Goal: Task Accomplishment & Management: Manage account settings

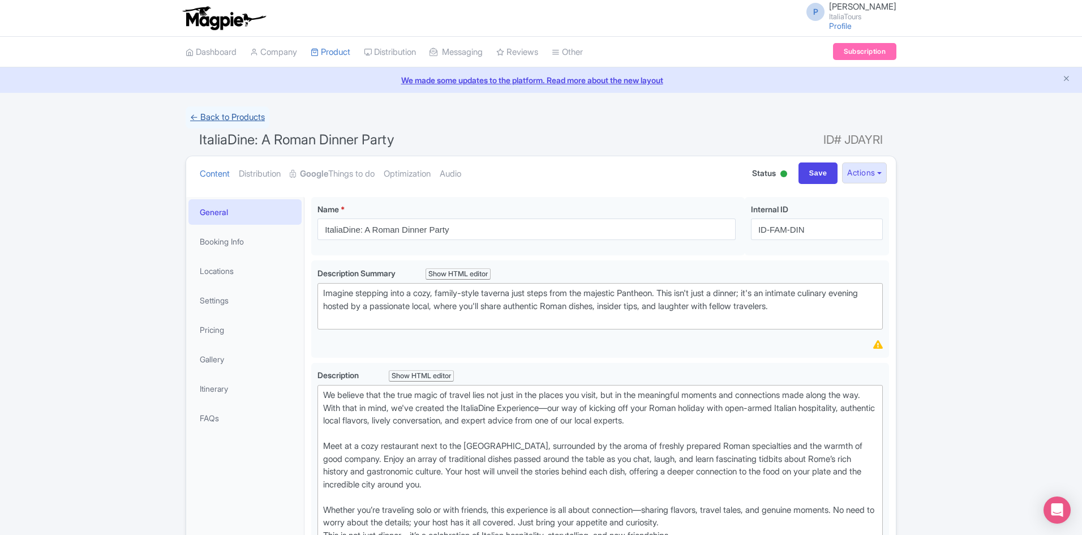
click at [237, 109] on link "← Back to Products" at bounding box center [228, 117] width 84 height 22
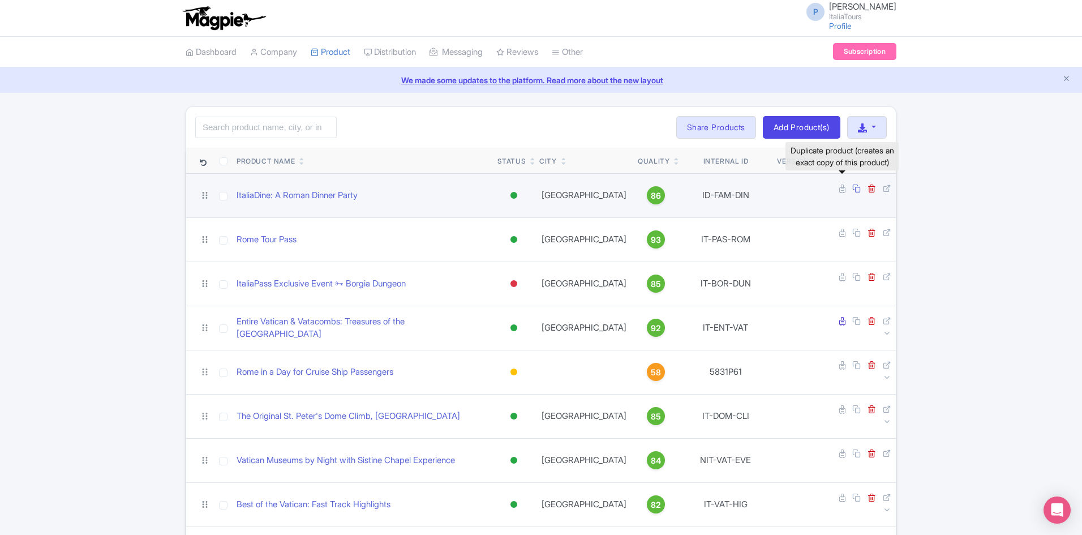
click at [852, 192] on icon at bounding box center [856, 188] width 8 height 8
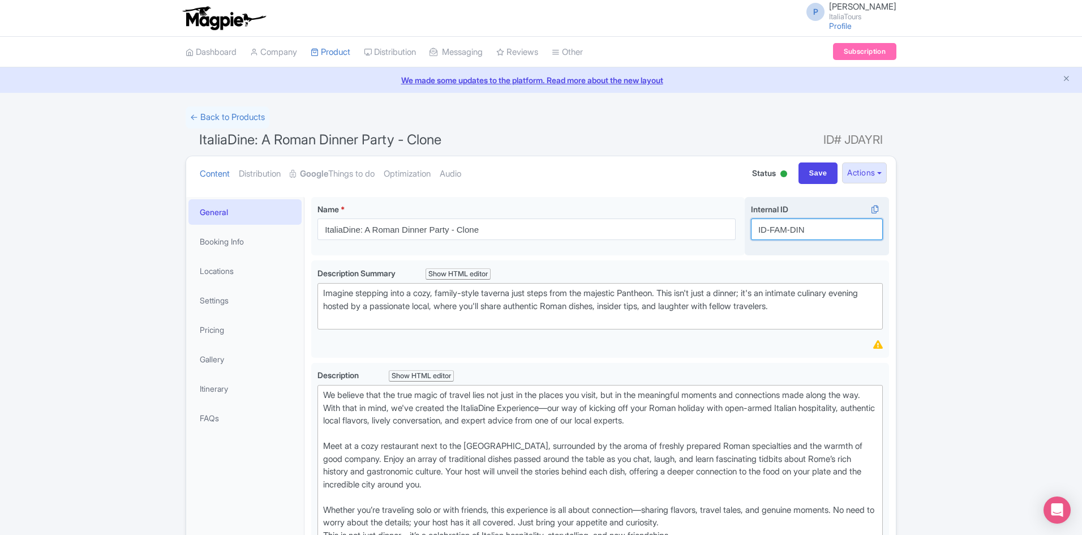
click at [759, 228] on input "ID-FAM-DIN" at bounding box center [817, 229] width 132 height 22
click at [780, 231] on input "ID-FAM-DIN" at bounding box center [817, 229] width 132 height 22
drag, startPoint x: 787, startPoint y: 230, endPoint x: 771, endPoint y: 234, distance: 16.8
click at [771, 234] on input "ID-FAM-DIN" at bounding box center [817, 229] width 132 height 22
click at [767, 231] on input "ID-FAM-DIN" at bounding box center [817, 229] width 132 height 22
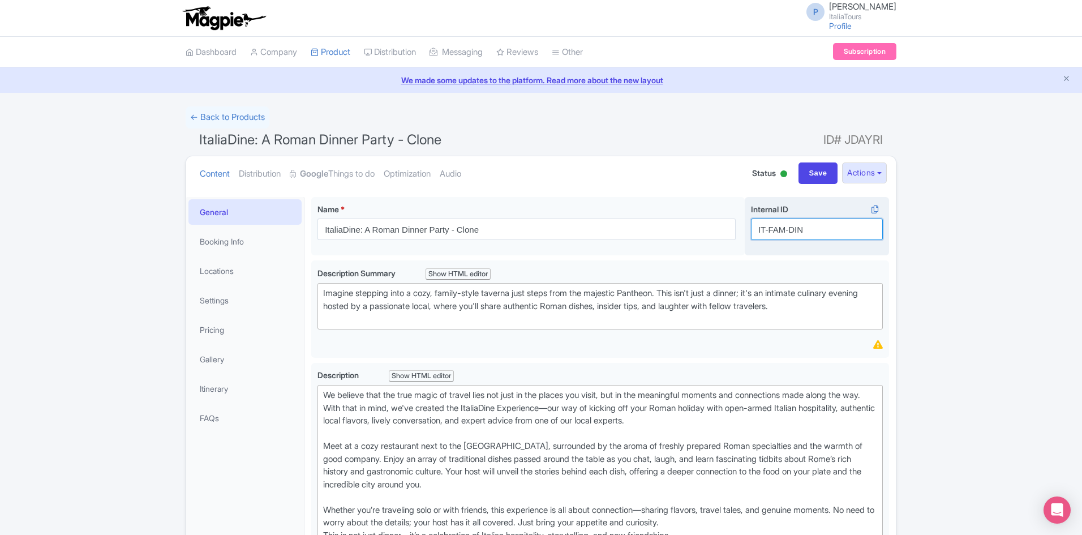
drag, startPoint x: 787, startPoint y: 229, endPoint x: 769, endPoint y: 233, distance: 17.9
click at [769, 233] on input "IT-FAM-DIN" at bounding box center [817, 229] width 132 height 22
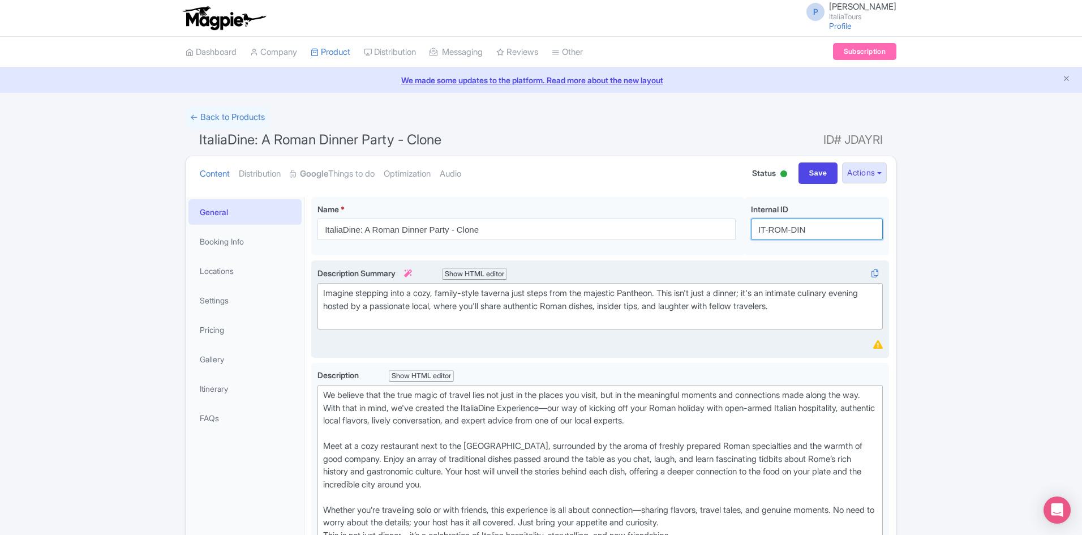
type input "IT-ROM-DIN"
click at [679, 331] on div "Description Summary i Show HTML editor Bold Italic Strikethrough Link Heading Q…" at bounding box center [600, 309] width 565 height 84
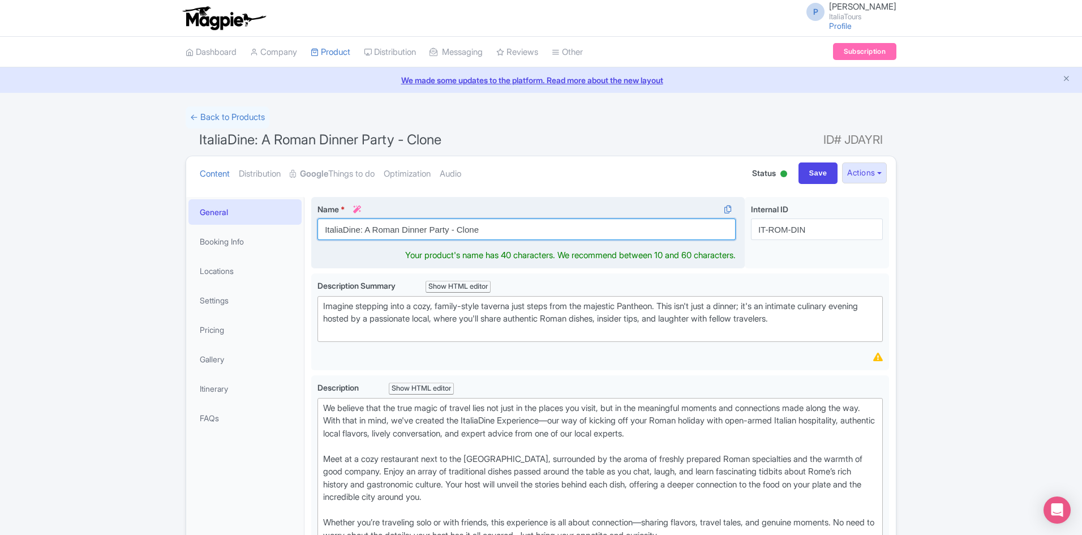
drag, startPoint x: 498, startPoint y: 230, endPoint x: 449, endPoint y: 231, distance: 48.7
click at [449, 231] on input "ItaliaDine: A Roman Dinner Party - Clone" at bounding box center [527, 229] width 418 height 22
drag, startPoint x: 457, startPoint y: 231, endPoint x: 314, endPoint y: 228, distance: 143.2
click at [314, 228] on div "Name * i ItaliaDine: A Roman Dinner Party Your product's name has 32 characters…" at bounding box center [528, 233] width 434 height 72
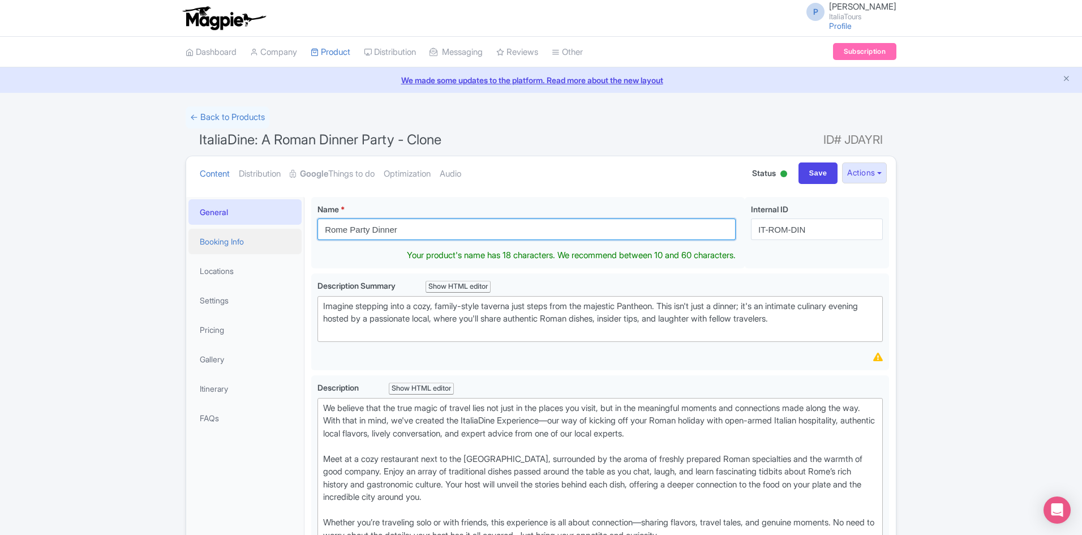
drag, startPoint x: 406, startPoint y: 235, endPoint x: 287, endPoint y: 237, distance: 119.4
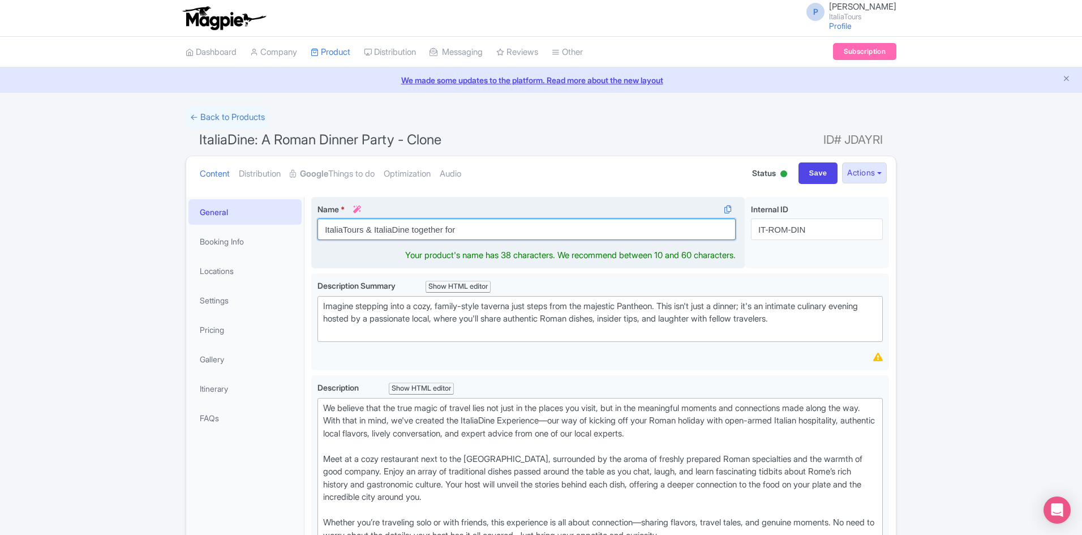
drag, startPoint x: 467, startPoint y: 226, endPoint x: 409, endPoint y: 225, distance: 58.3
click at [409, 225] on input "ItaliaTours & ItaliaDine together for" at bounding box center [527, 229] width 418 height 22
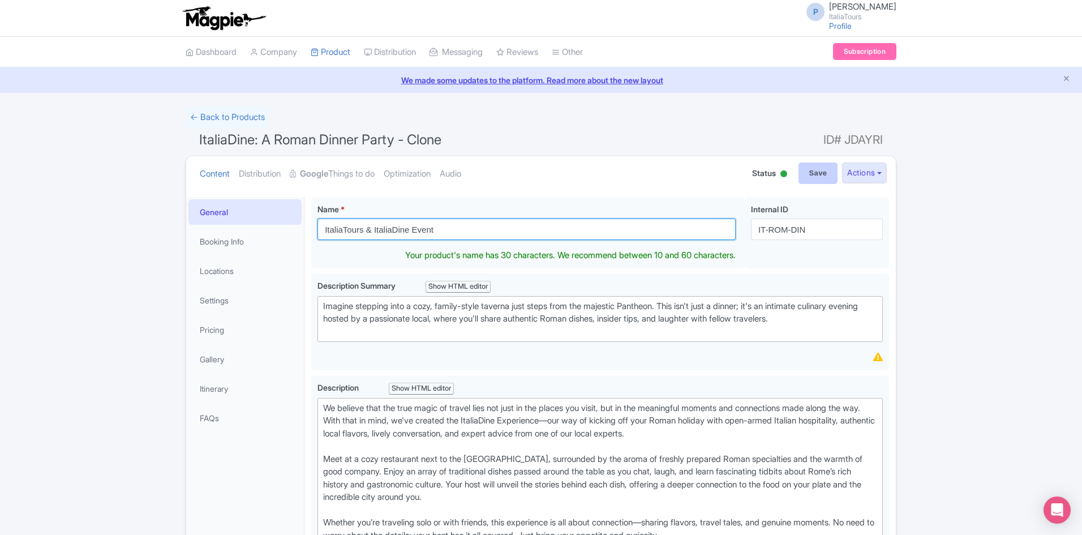
type input "ItaliaTours & ItaliaDine Event"
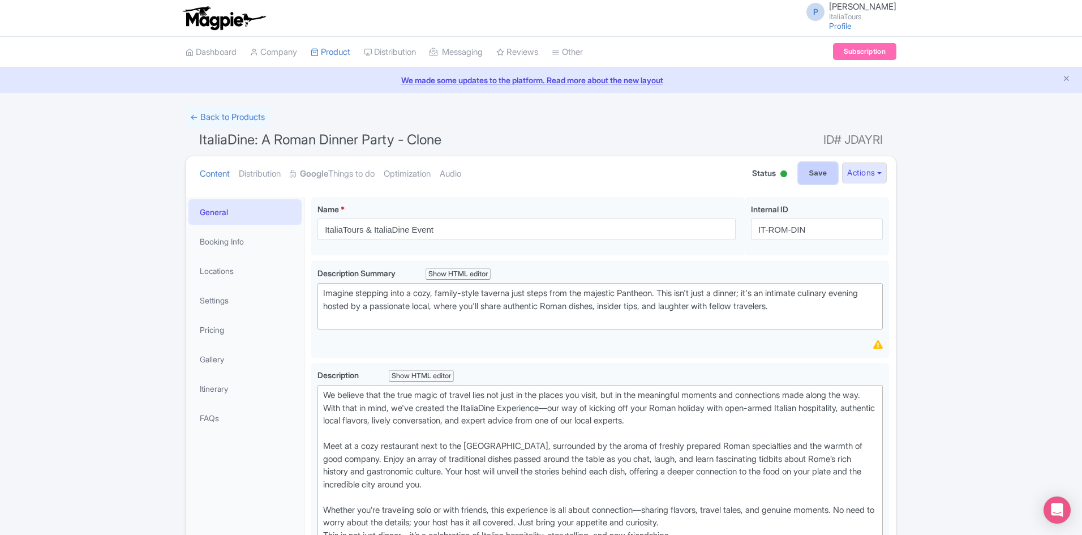
click at [808, 170] on input "Save" at bounding box center [819, 173] width 40 height 22
type input "Saving..."
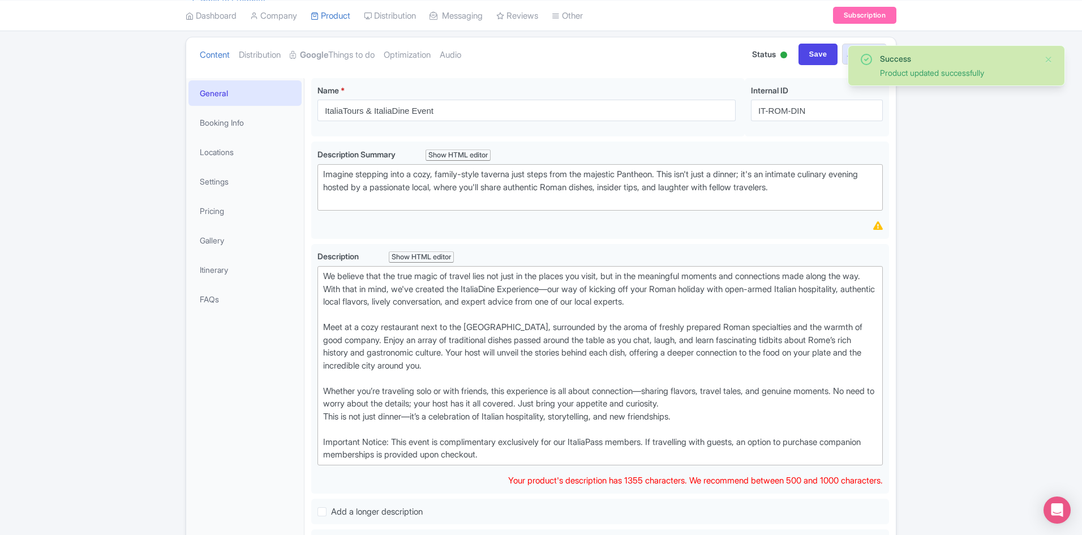
scroll to position [118, 0]
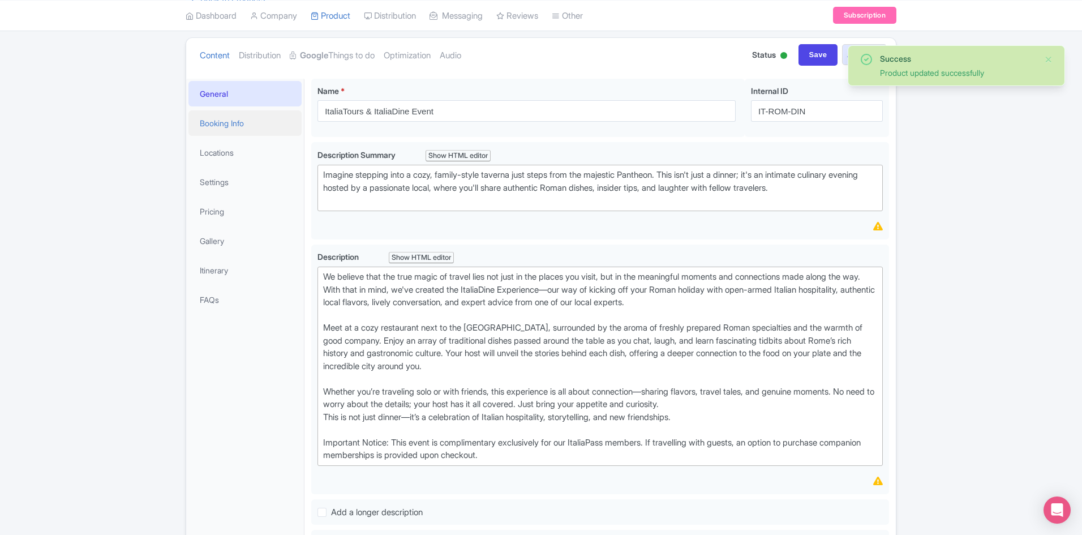
click at [226, 123] on link "Booking Info" at bounding box center [244, 122] width 113 height 25
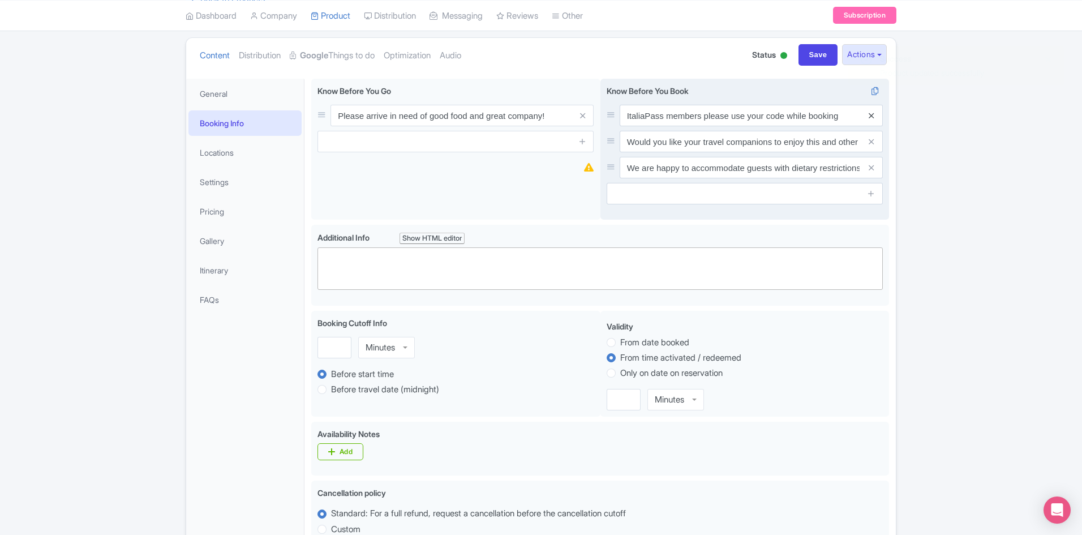
click at [872, 113] on icon at bounding box center [871, 115] width 5 height 8
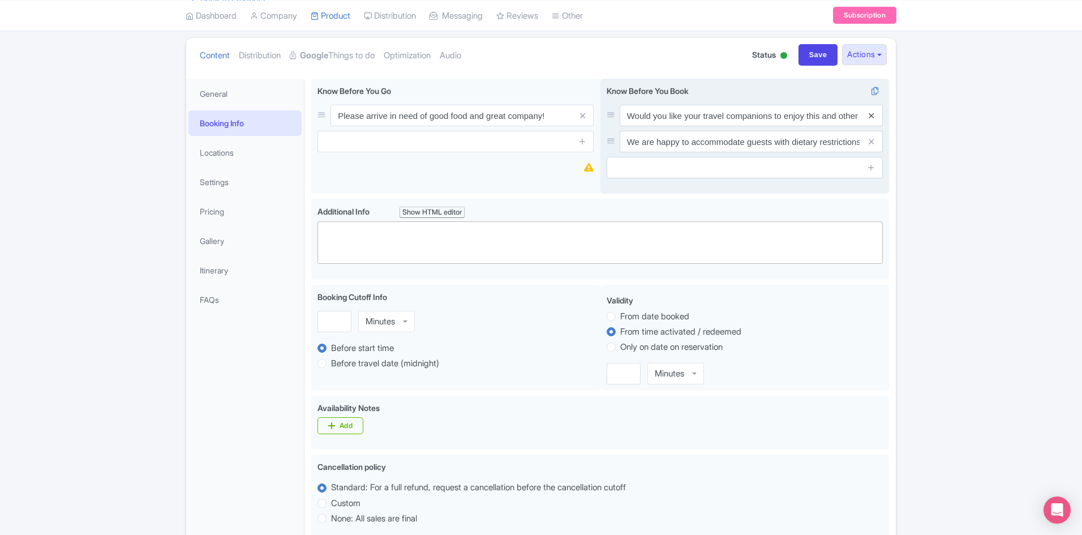
click at [874, 113] on icon at bounding box center [871, 115] width 5 height 8
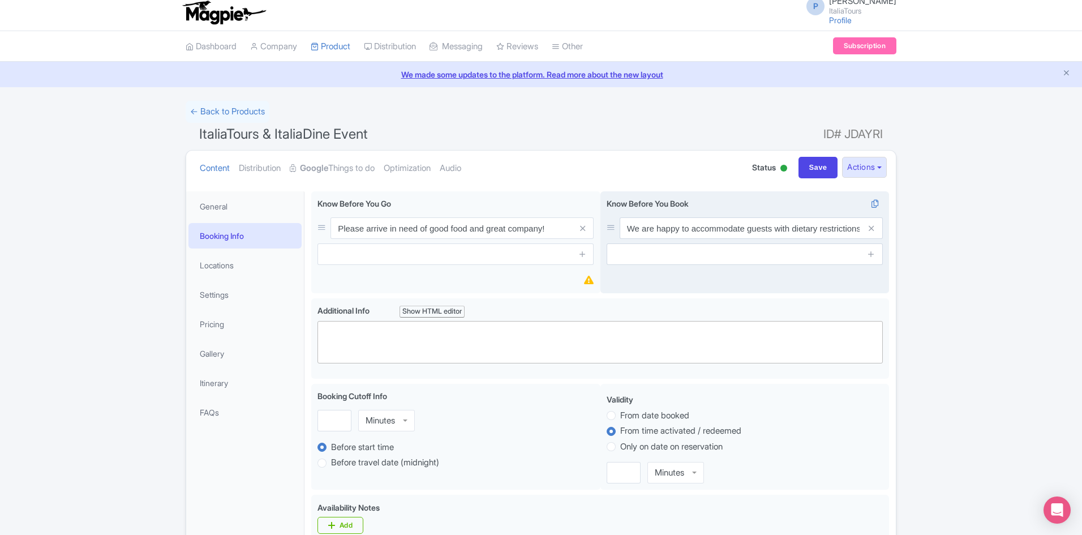
scroll to position [5, 0]
click at [817, 165] on input "Save" at bounding box center [819, 169] width 40 height 22
type input "Saving..."
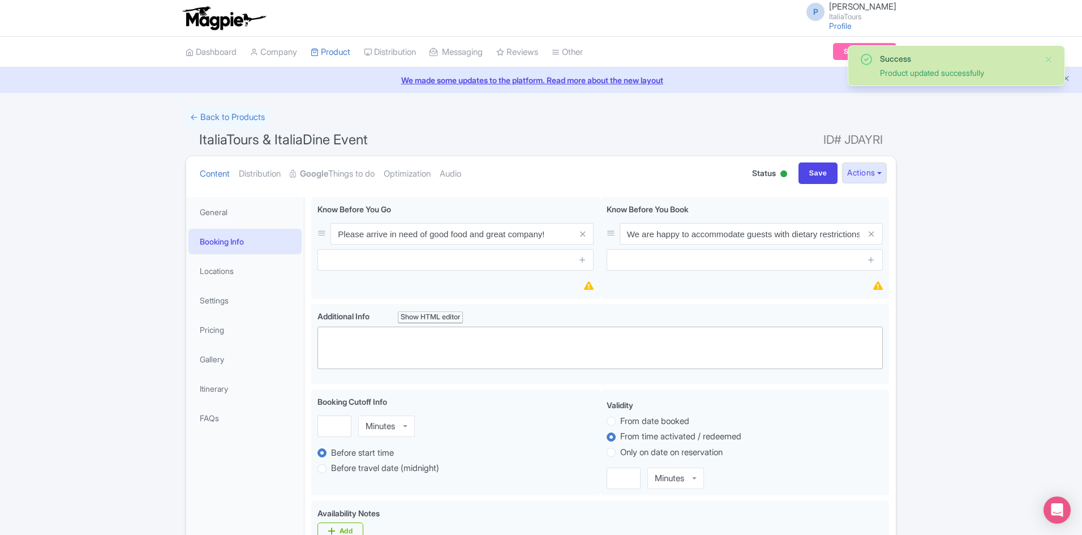
scroll to position [197, 0]
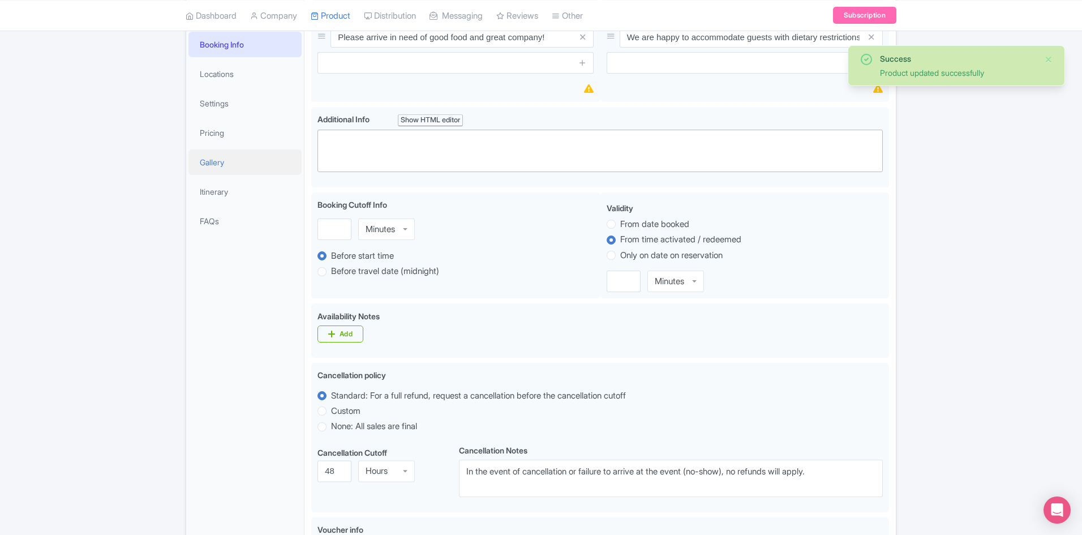
click at [225, 158] on link "Gallery" at bounding box center [244, 161] width 113 height 25
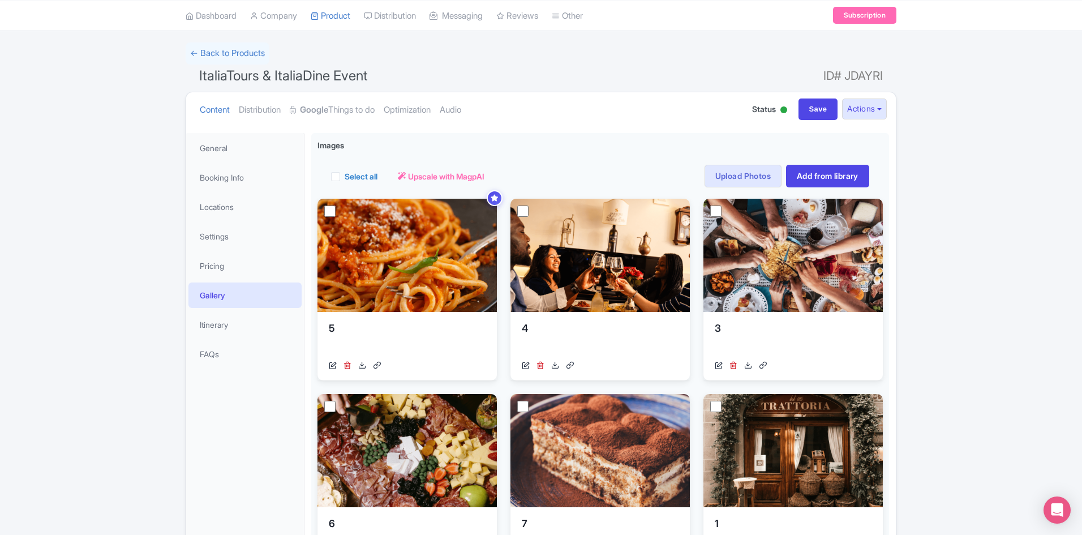
scroll to position [0, 0]
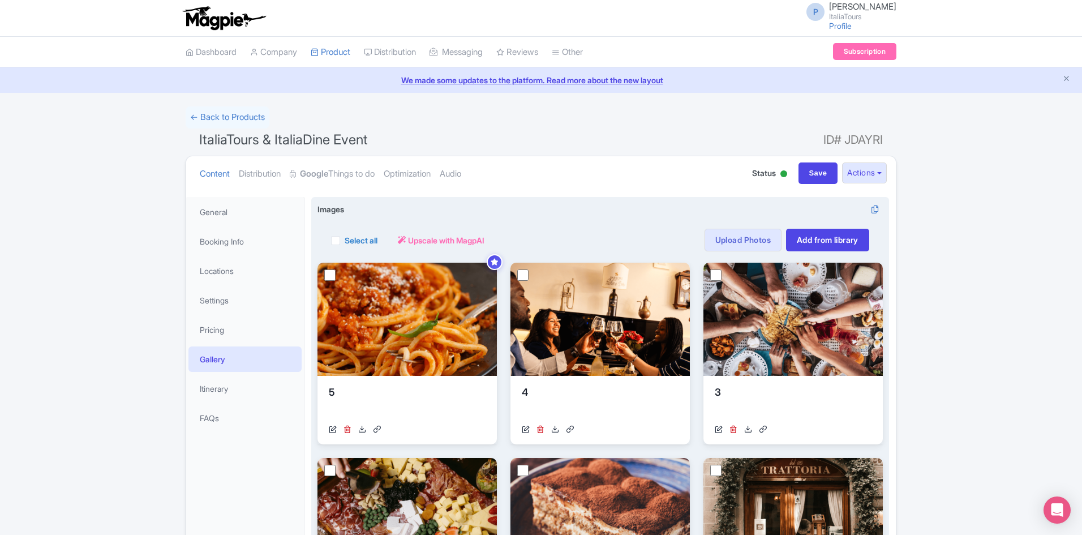
click at [349, 239] on label "Select all" at bounding box center [361, 240] width 33 height 12
click at [349, 239] on input "Select all" at bounding box center [348, 236] width 7 height 7
checkbox input "true"
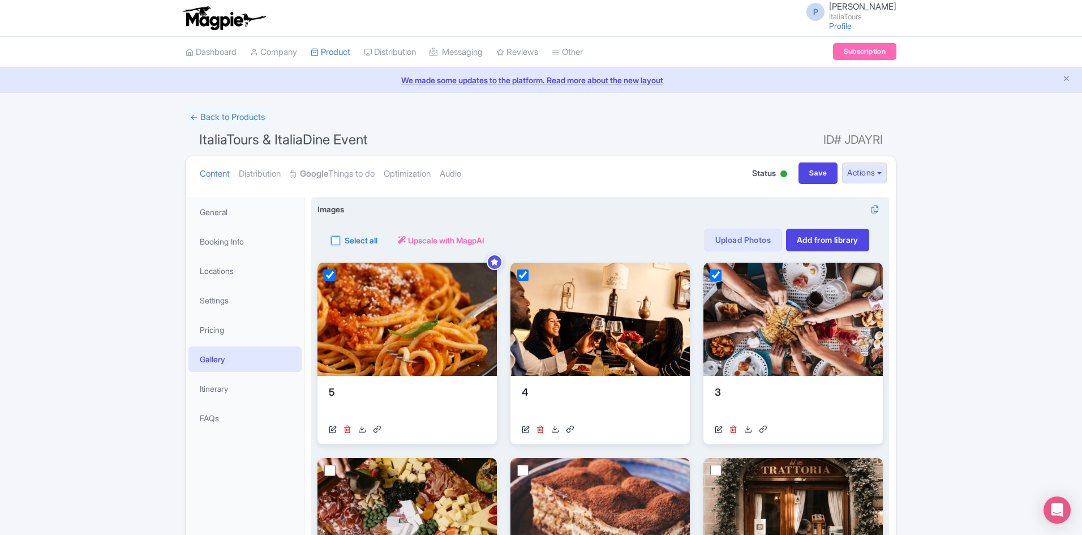
checkbox input "true"
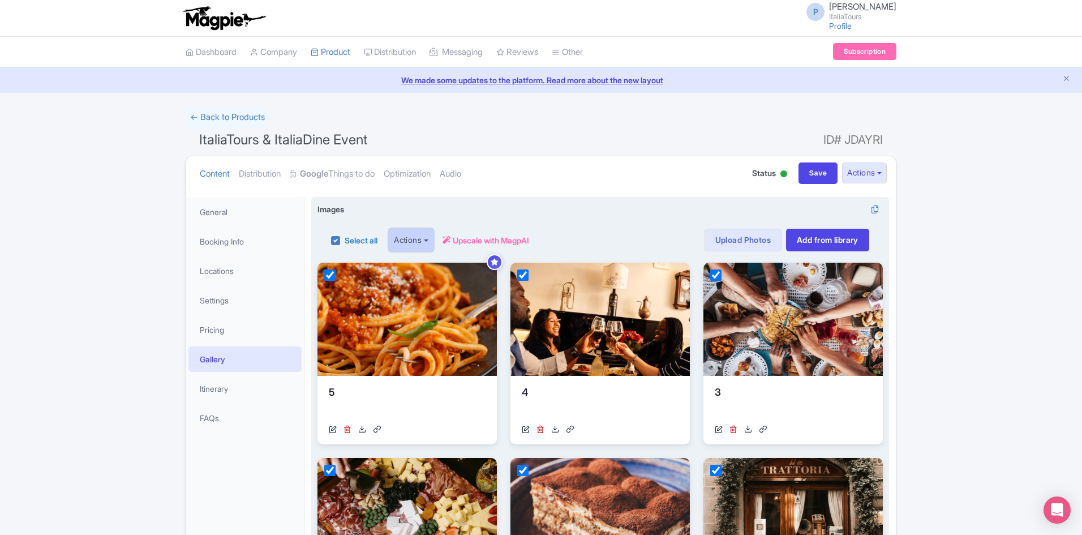
click at [427, 234] on button "Actions" at bounding box center [411, 240] width 45 height 23
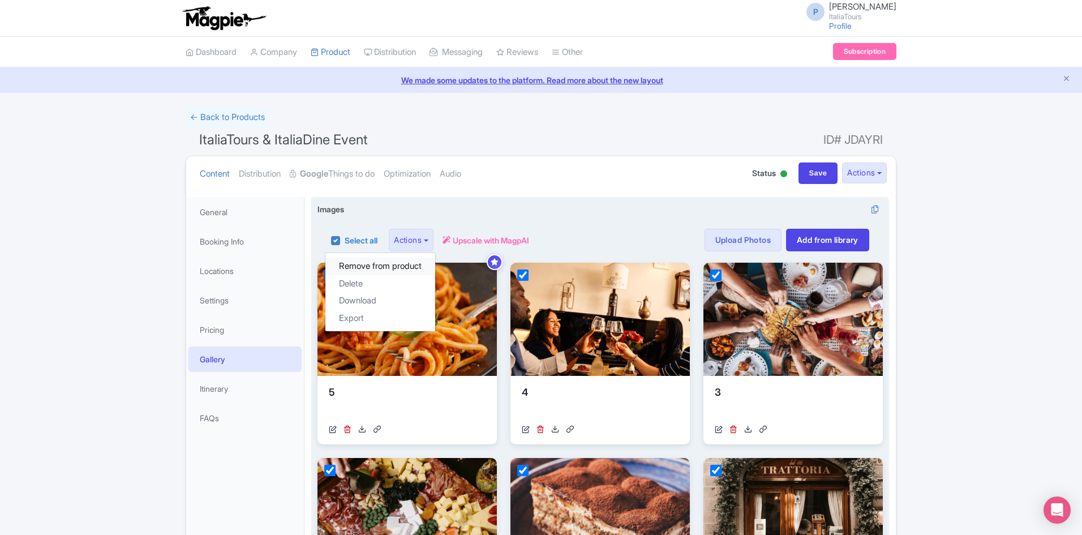
click at [399, 265] on link "Remove from product" at bounding box center [380, 267] width 110 height 18
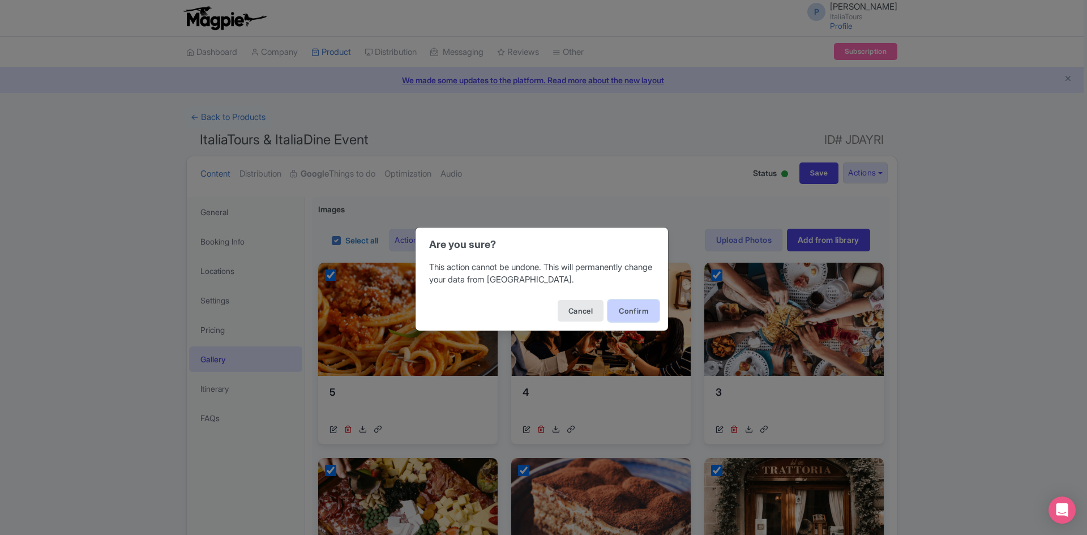
click at [617, 315] on button "Confirm" at bounding box center [633, 311] width 51 height 22
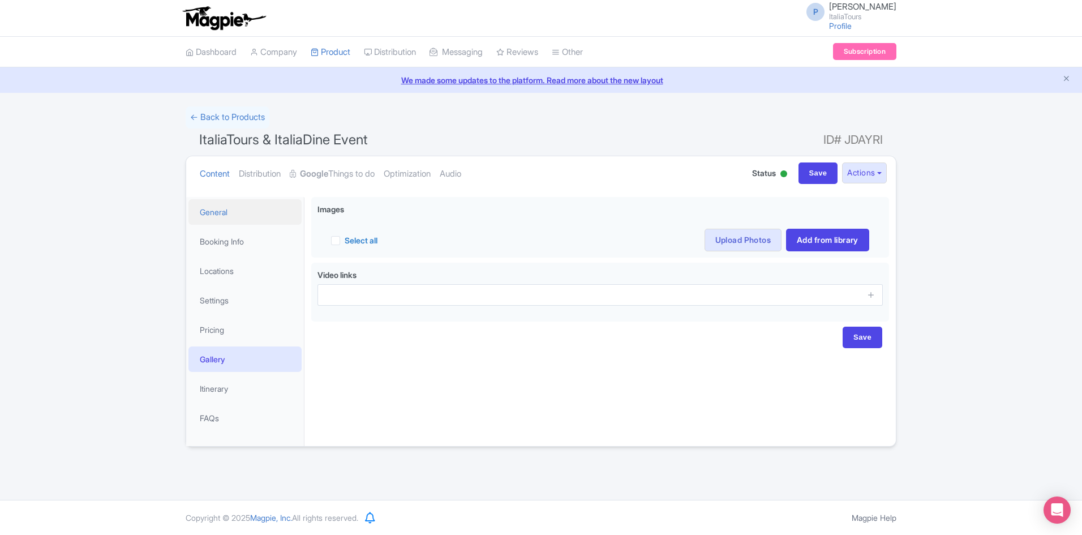
click at [233, 206] on link "General" at bounding box center [244, 211] width 113 height 25
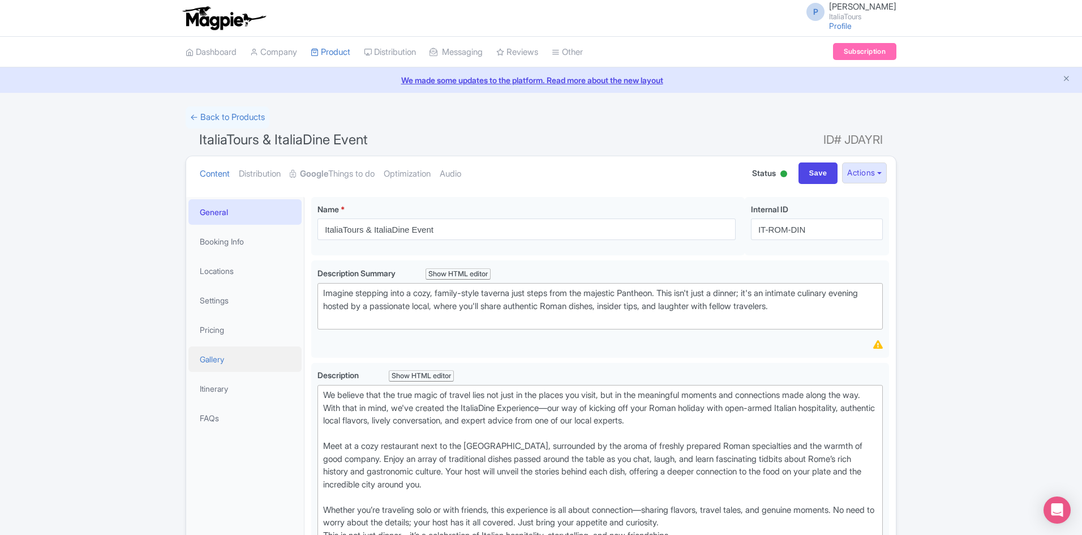
click at [222, 366] on link "Gallery" at bounding box center [244, 358] width 113 height 25
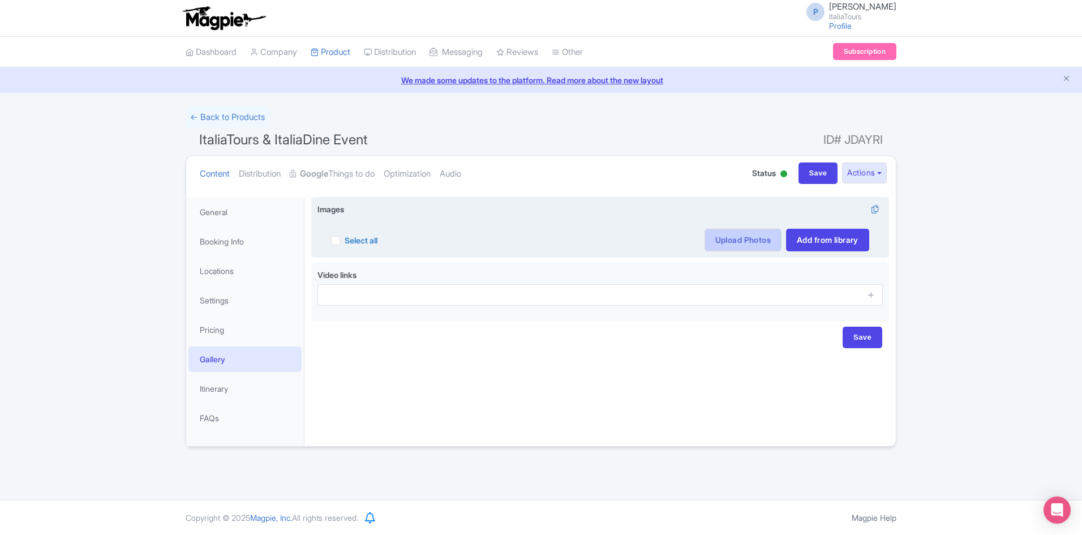
click at [728, 242] on link "Upload Photos" at bounding box center [743, 240] width 77 height 23
click at [744, 246] on link "Upload Photos" at bounding box center [743, 240] width 77 height 23
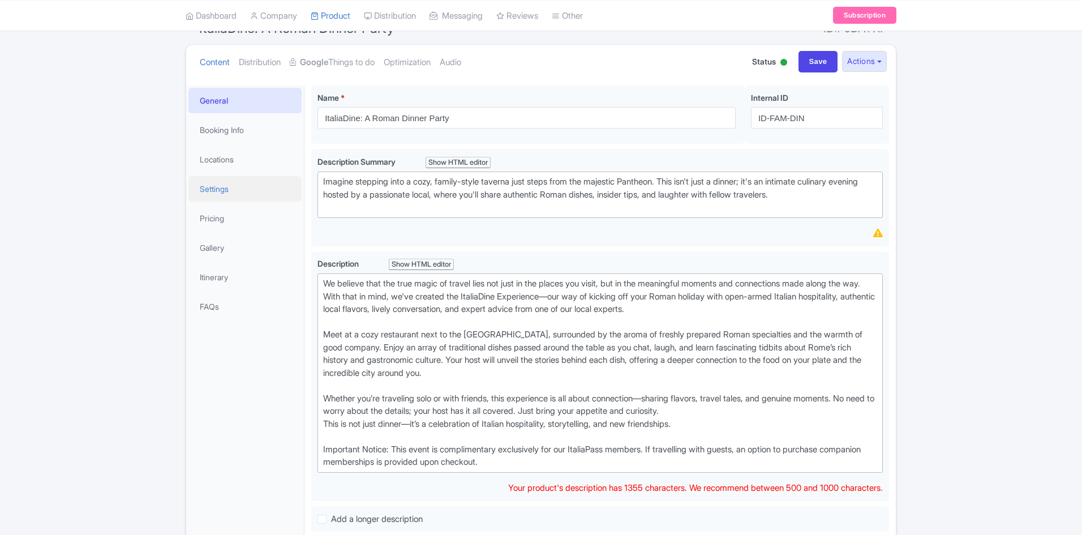
scroll to position [84, 0]
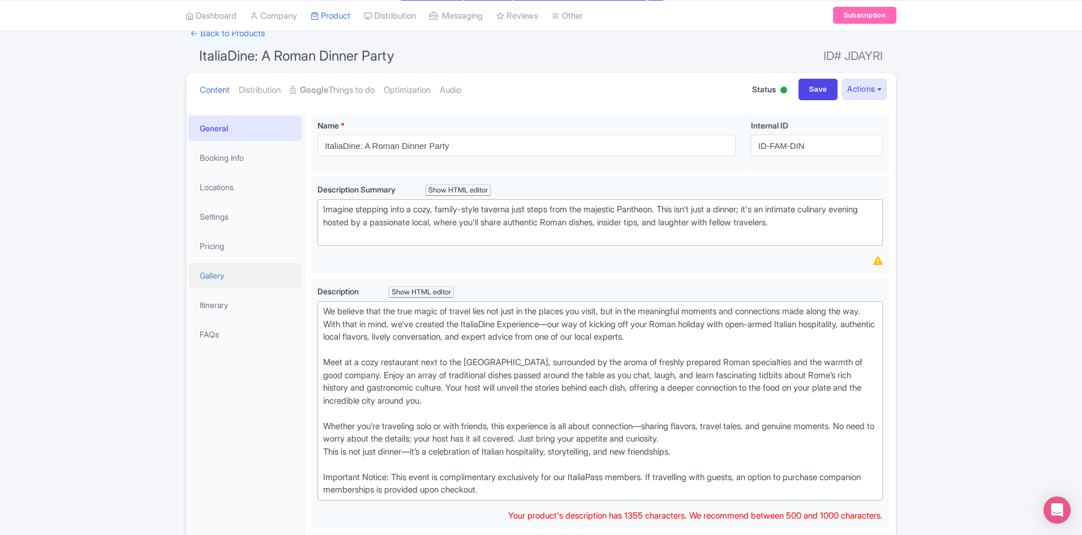
click at [234, 271] on link "Gallery" at bounding box center [244, 275] width 113 height 25
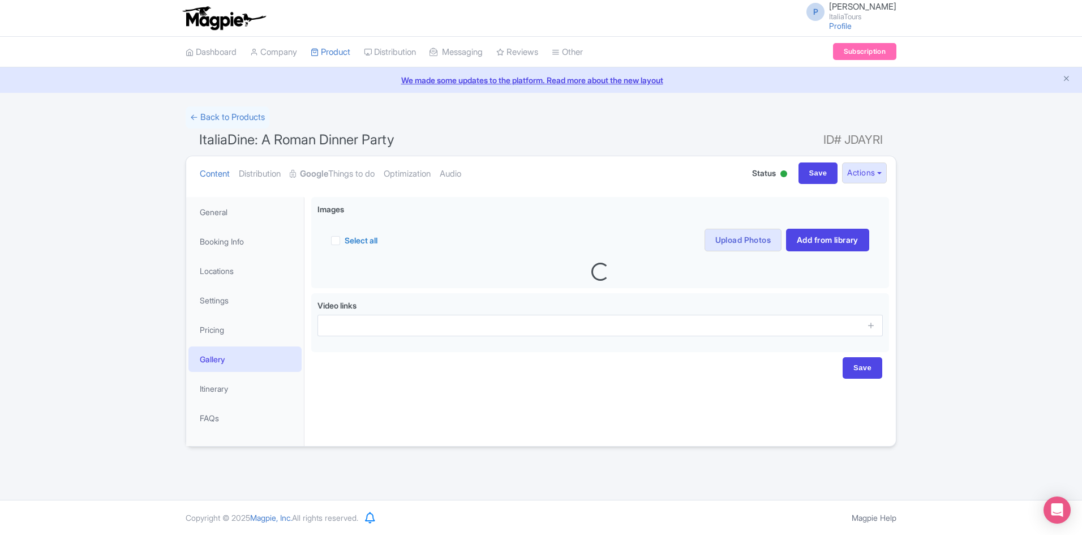
scroll to position [0, 0]
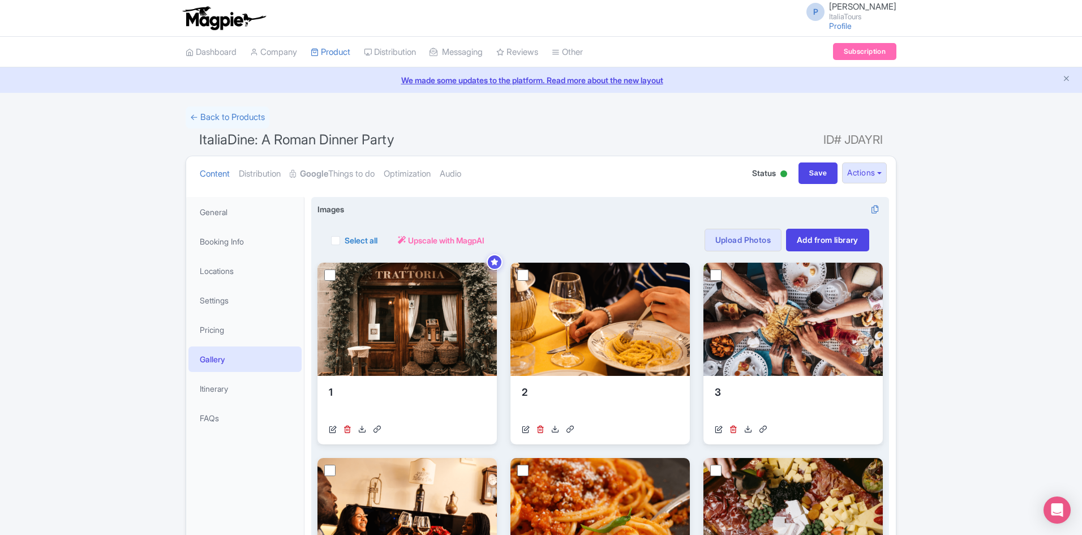
click at [353, 239] on label "Select all" at bounding box center [361, 240] width 33 height 12
click at [352, 239] on input "Select all" at bounding box center [348, 236] width 7 height 7
checkbox input "true"
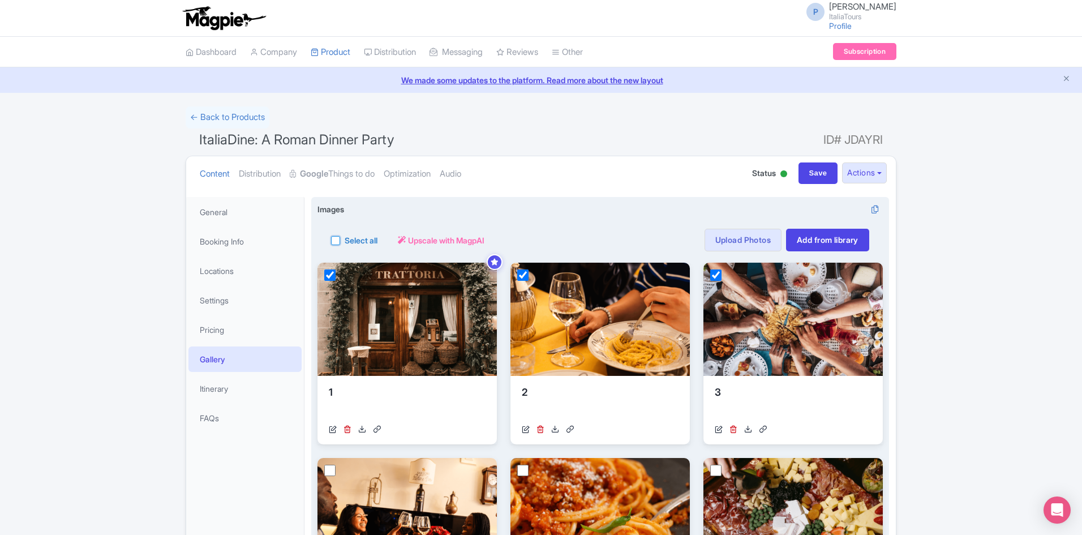
checkbox input "true"
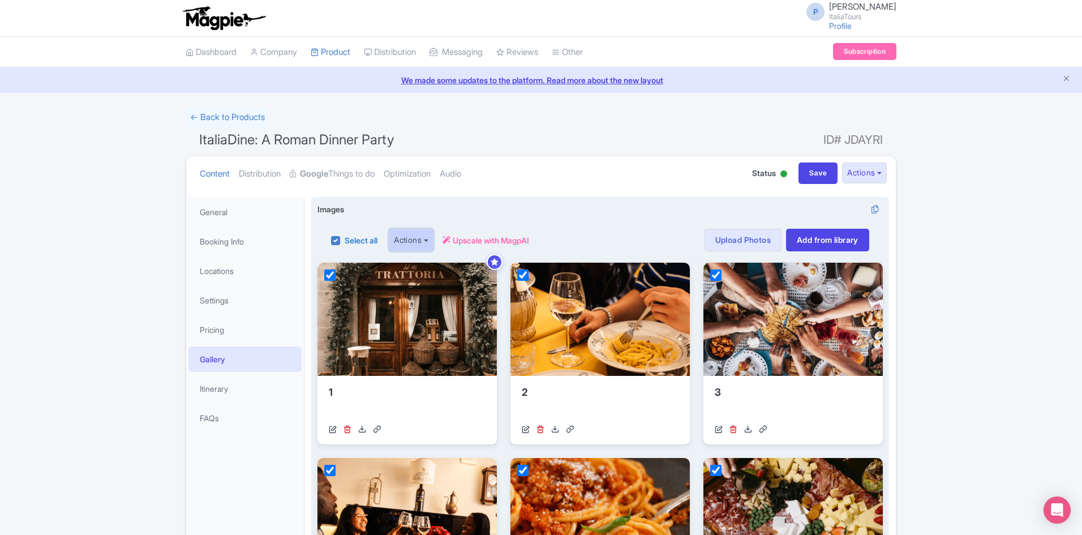
click at [434, 248] on button "Actions" at bounding box center [411, 240] width 45 height 23
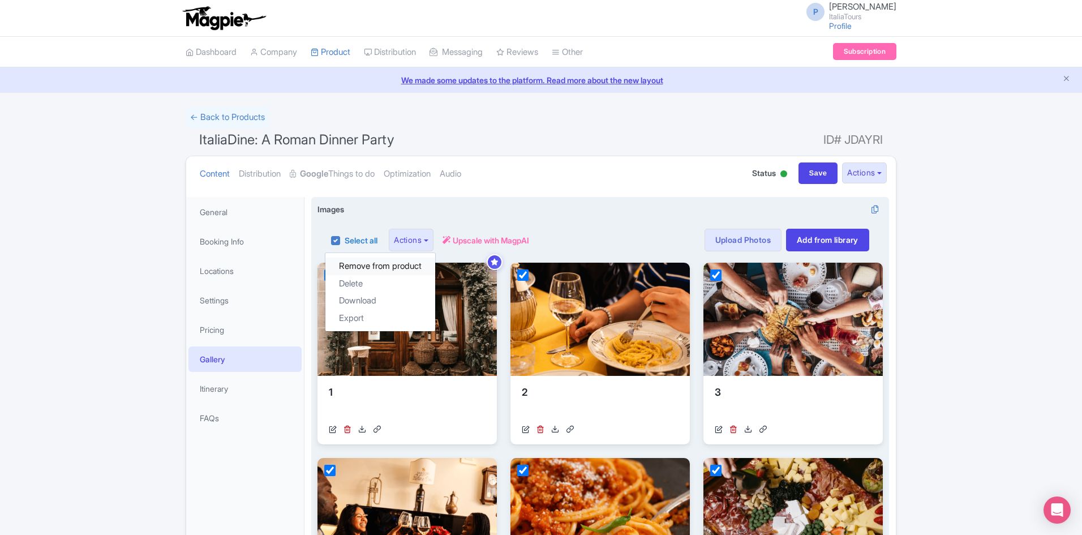
click at [413, 261] on link "Remove from product" at bounding box center [380, 267] width 110 height 18
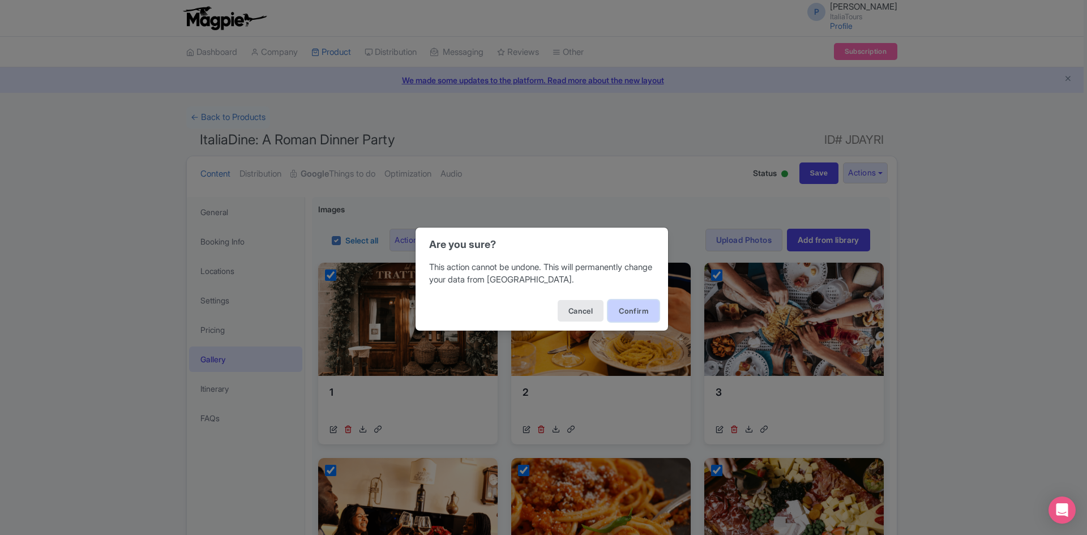
click at [636, 308] on button "Confirm" at bounding box center [633, 311] width 51 height 22
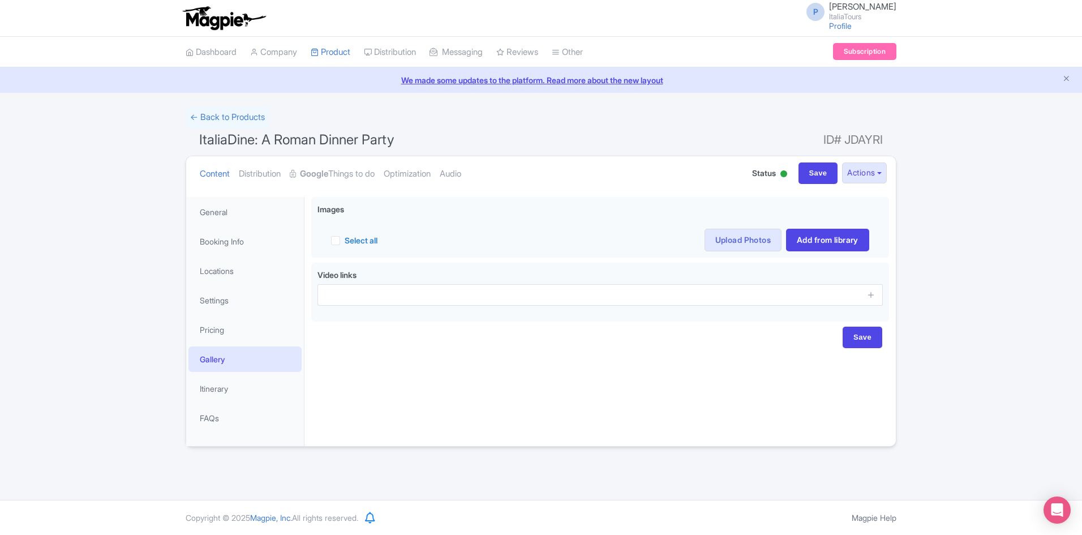
click at [719, 242] on link "Upload Photos" at bounding box center [743, 240] width 77 height 23
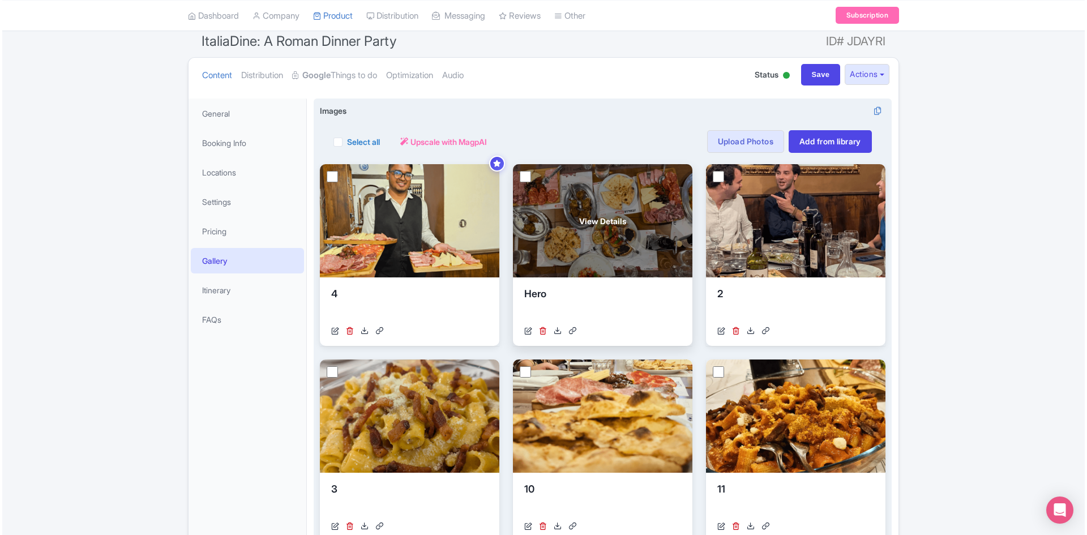
scroll to position [113, 0]
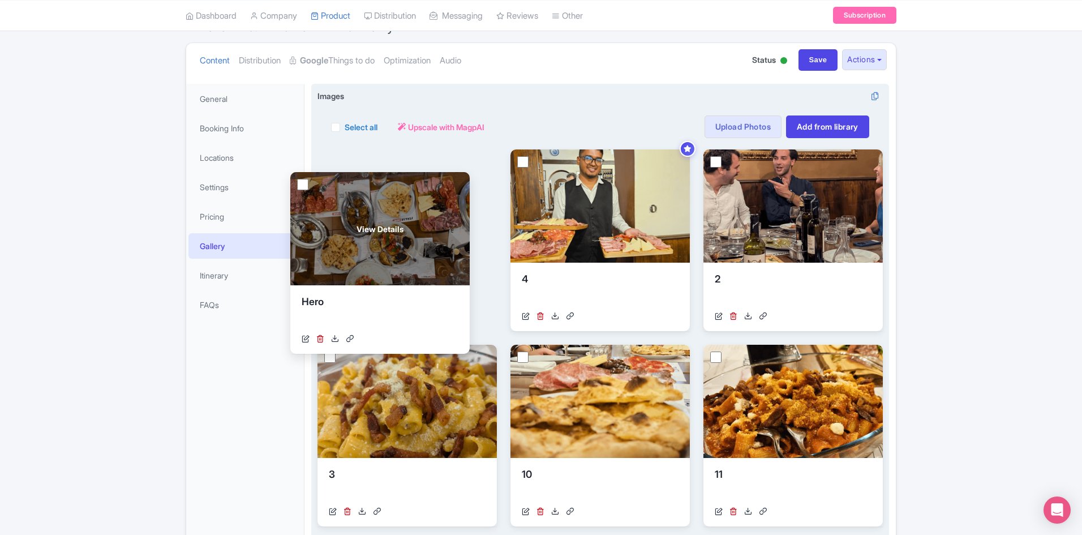
drag, startPoint x: 541, startPoint y: 192, endPoint x: 344, endPoint y: 198, distance: 197.1
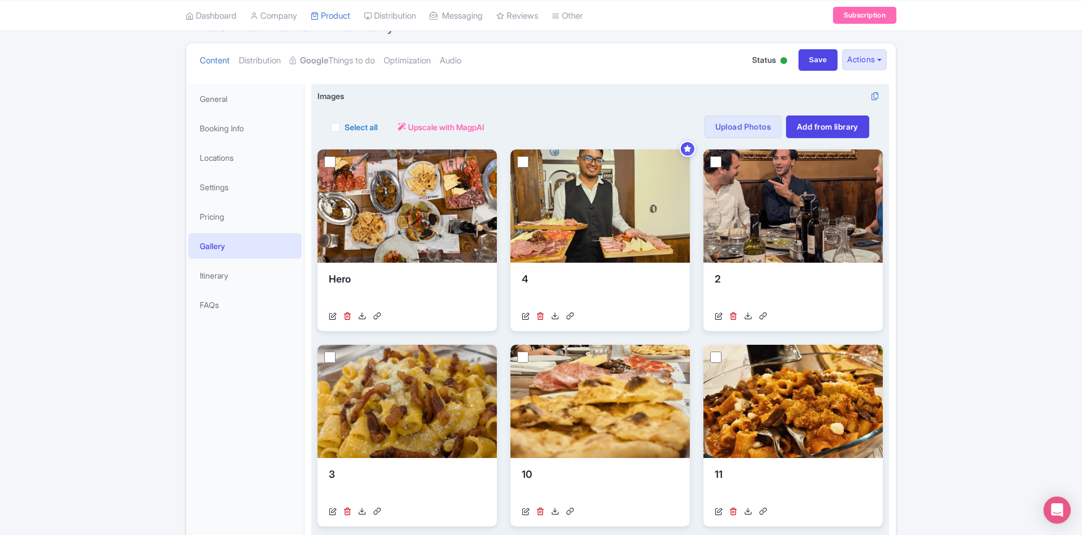
click at [489, 149] on div "Images i Select all Actions Remove from product Delete Download Export Upscale …" at bounding box center [600, 503] width 565 height 827
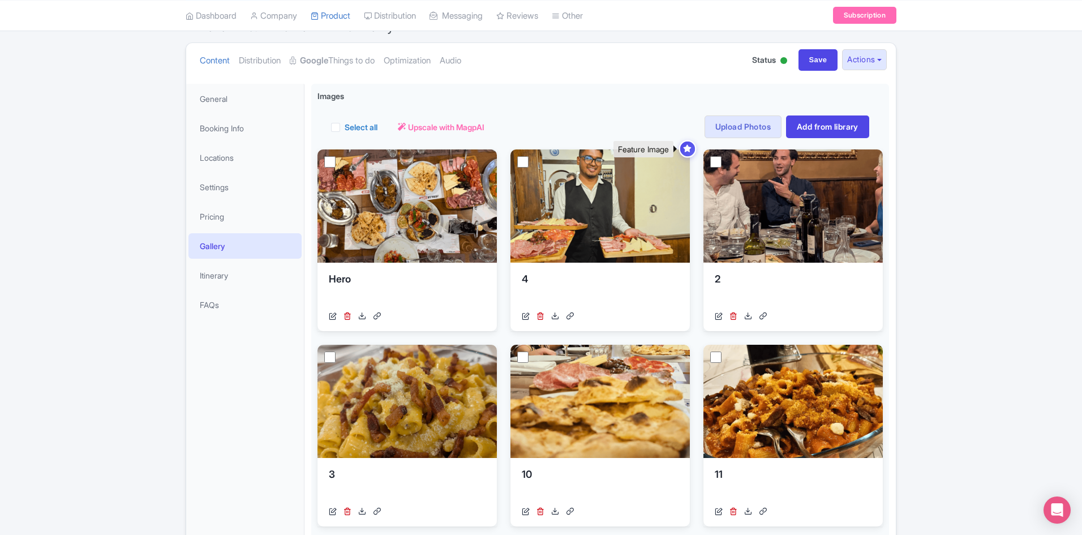
click at [693, 149] on div at bounding box center [688, 149] width 18 height 18
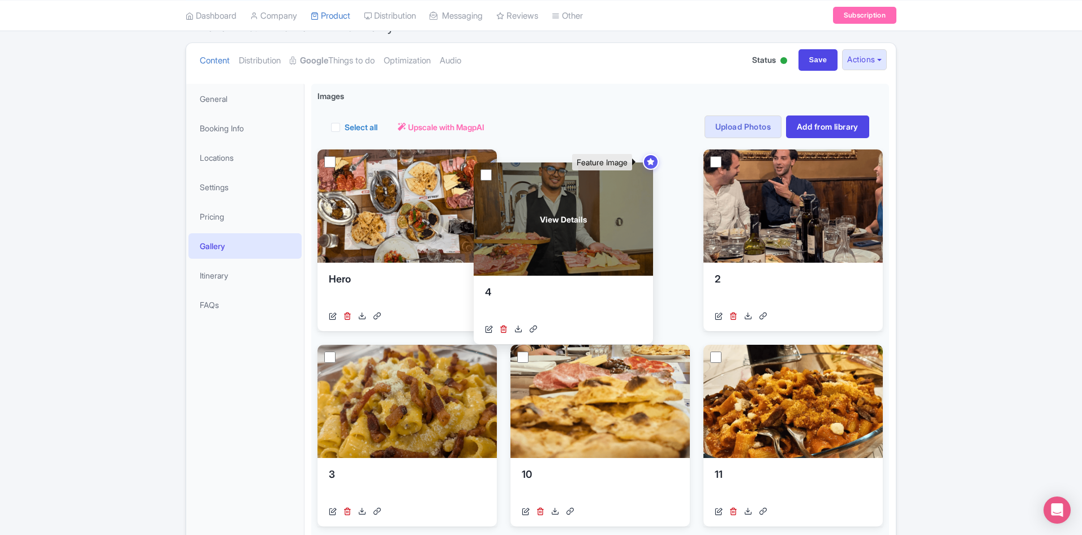
drag, startPoint x: 687, startPoint y: 149, endPoint x: 660, endPoint y: 162, distance: 29.6
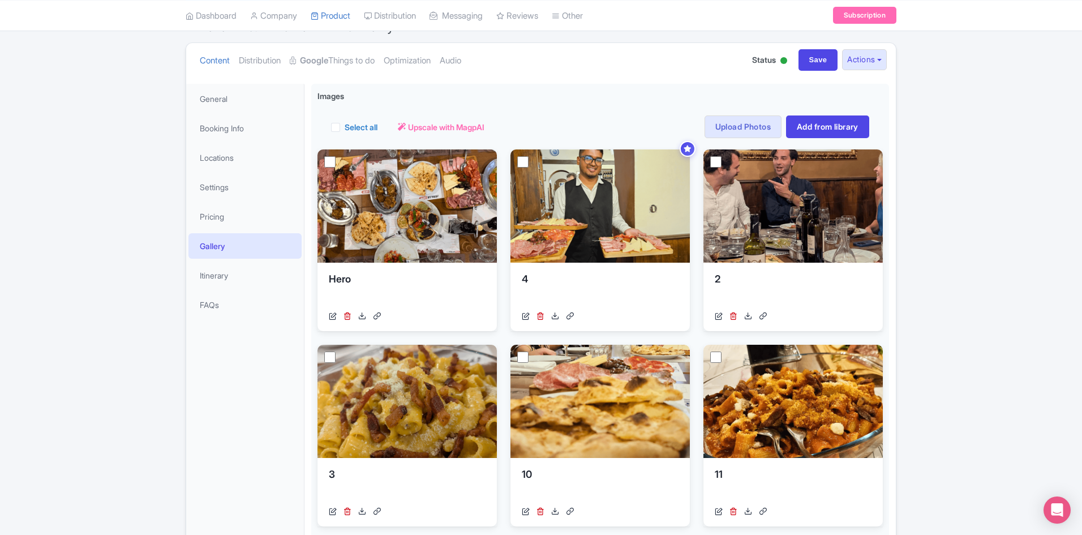
click at [500, 155] on div "View Details Hero https://res.cloudinary.com/hfyvkoyi1/image/upload/v1756910141…" at bounding box center [600, 532] width 565 height 767
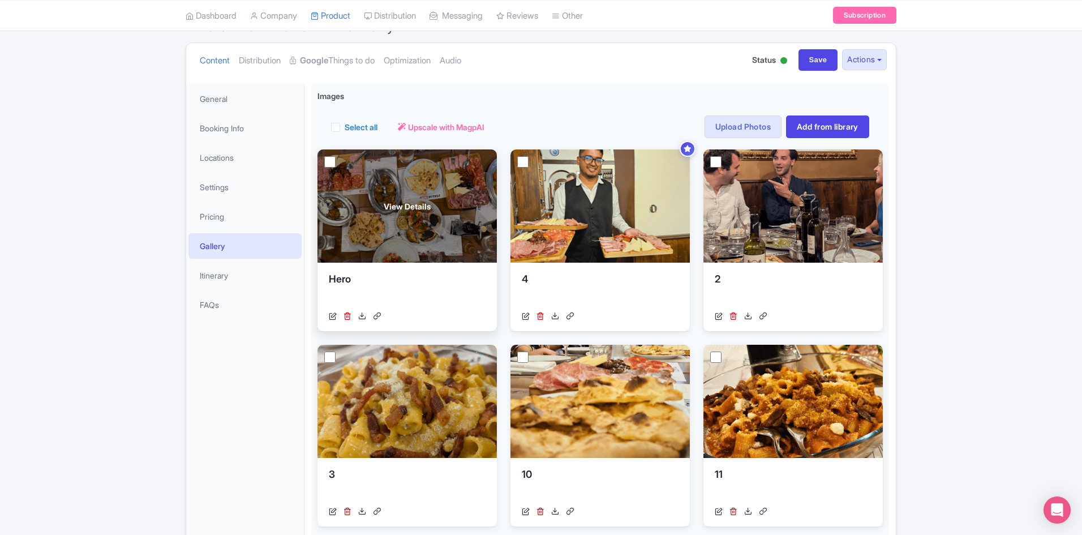
click at [487, 155] on div "View Details" at bounding box center [407, 205] width 179 height 113
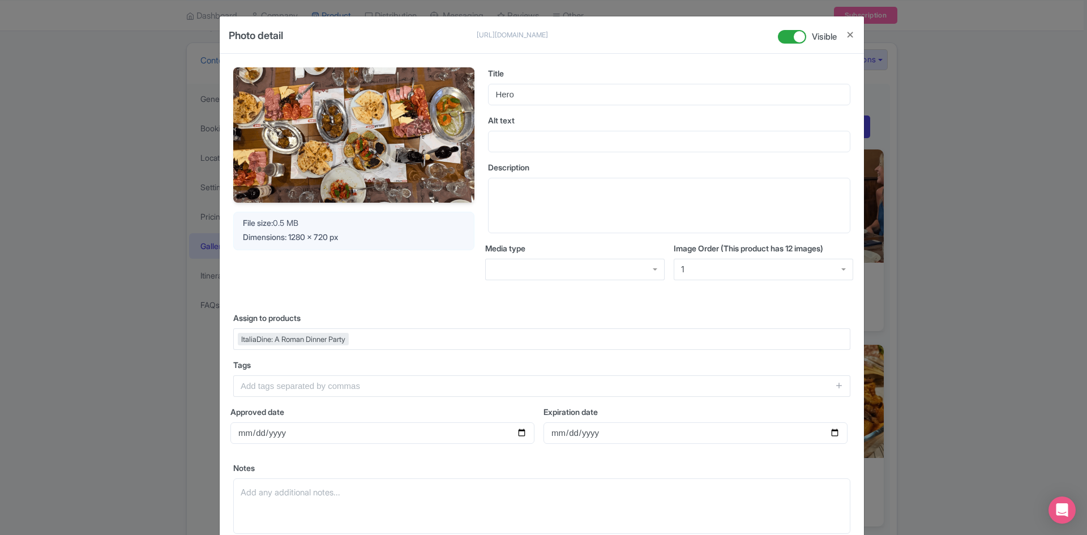
click at [737, 277] on div "1" at bounding box center [763, 270] width 179 height 22
click at [489, 299] on div "Your Image is being upscaled File size: 0.5 MB Dimensions: 1280 x 720 px Title …" at bounding box center [542, 305] width 644 height 503
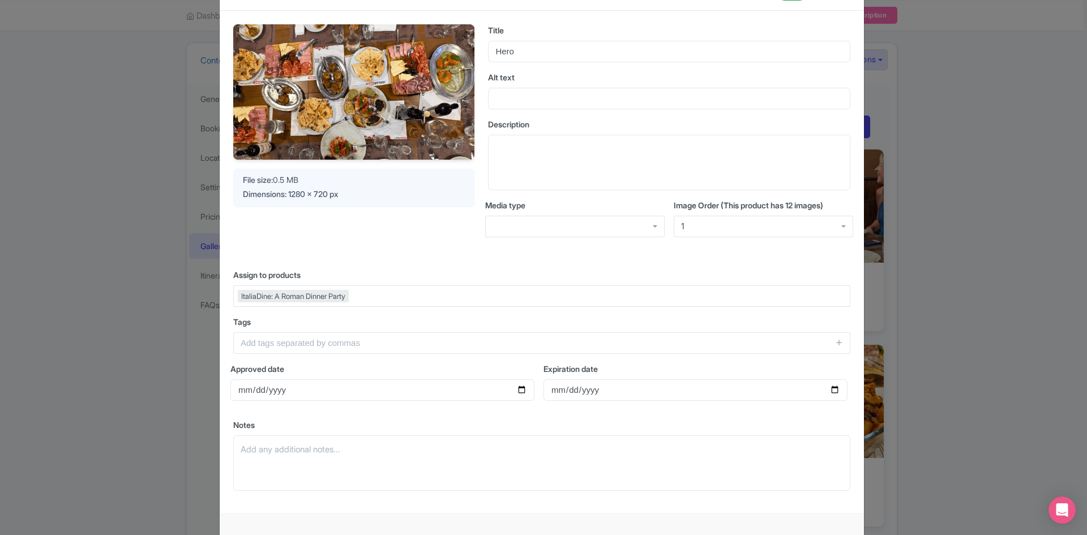
scroll to position [0, 0]
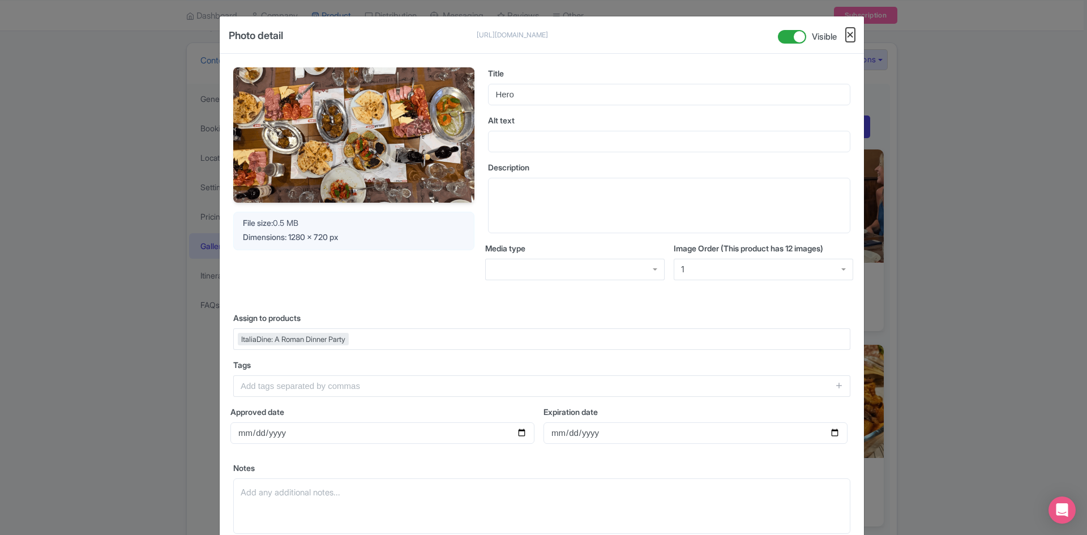
click at [846, 38] on button "Close" at bounding box center [850, 35] width 9 height 14
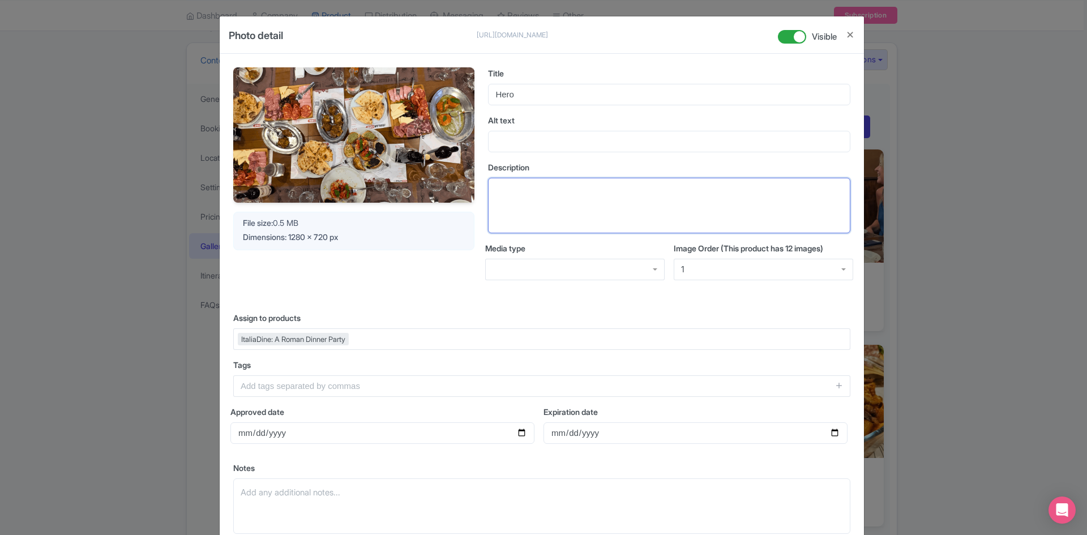
click at [604, 202] on textarea "Description" at bounding box center [669, 205] width 362 height 55
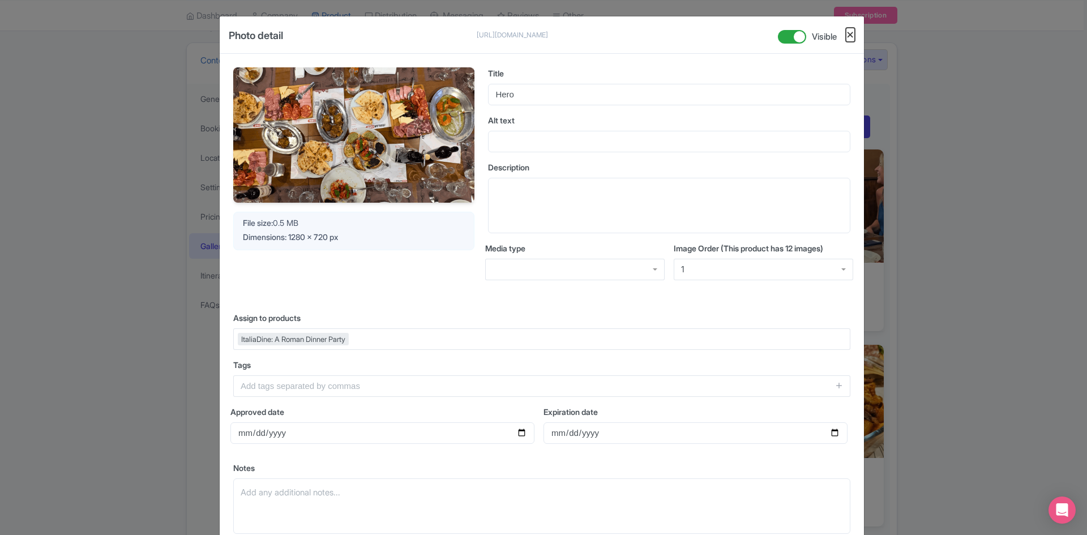
click at [846, 38] on button "Close" at bounding box center [850, 35] width 9 height 14
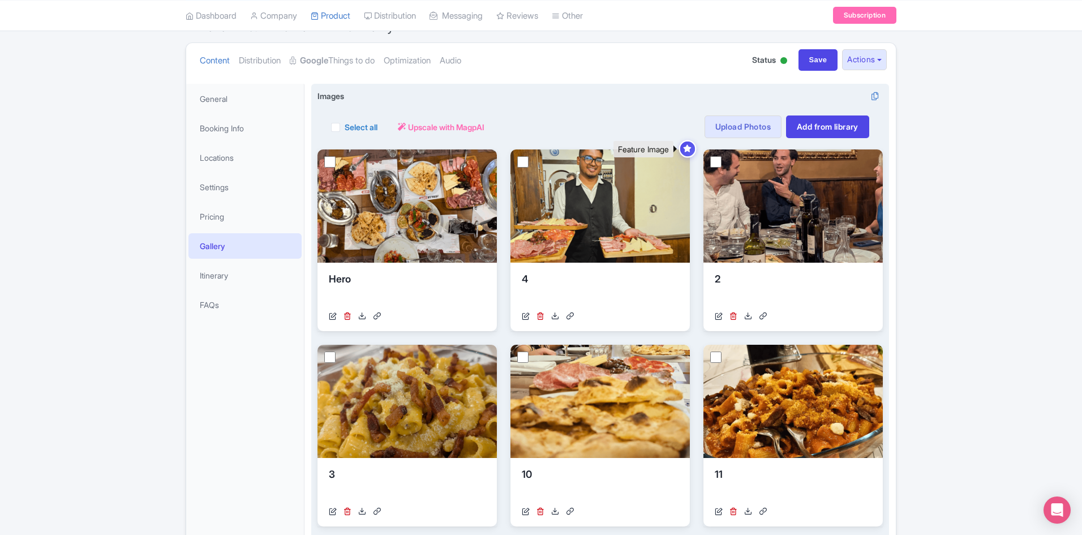
click at [693, 147] on div at bounding box center [688, 149] width 18 height 18
click at [688, 147] on icon at bounding box center [687, 148] width 8 height 7
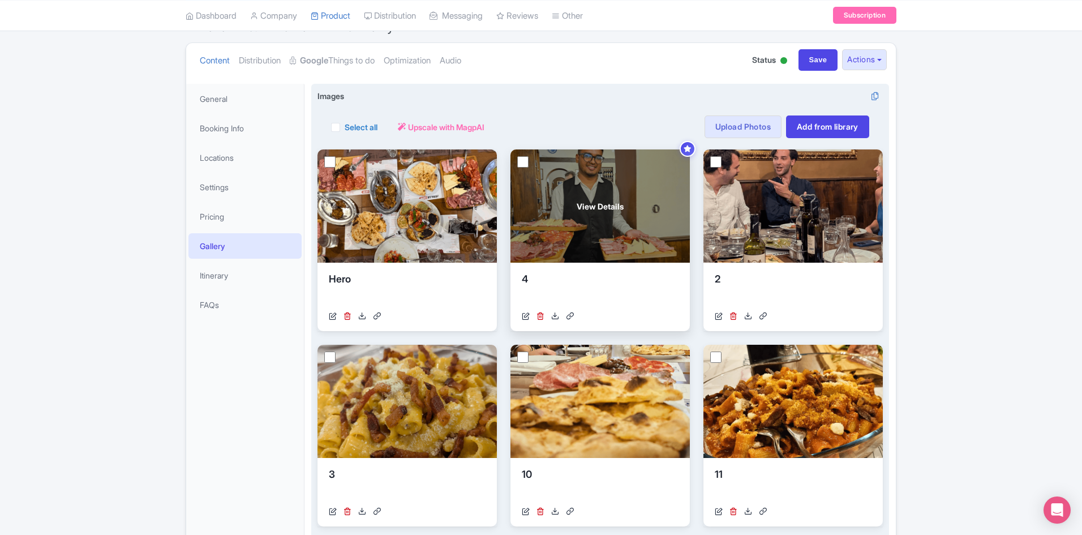
click at [643, 202] on div "View Details" at bounding box center [600, 205] width 179 height 113
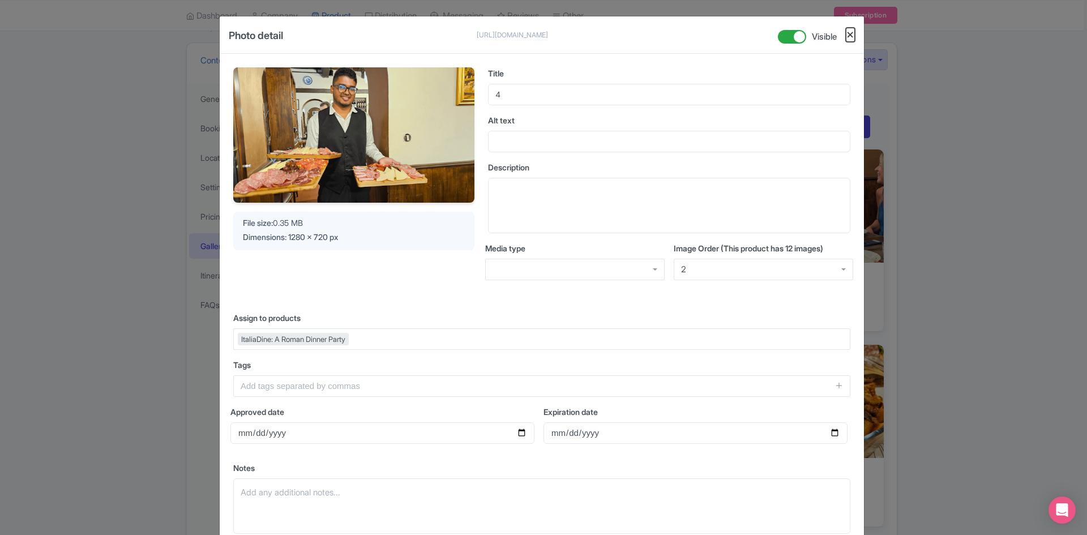
click at [846, 31] on button "Close" at bounding box center [850, 35] width 9 height 14
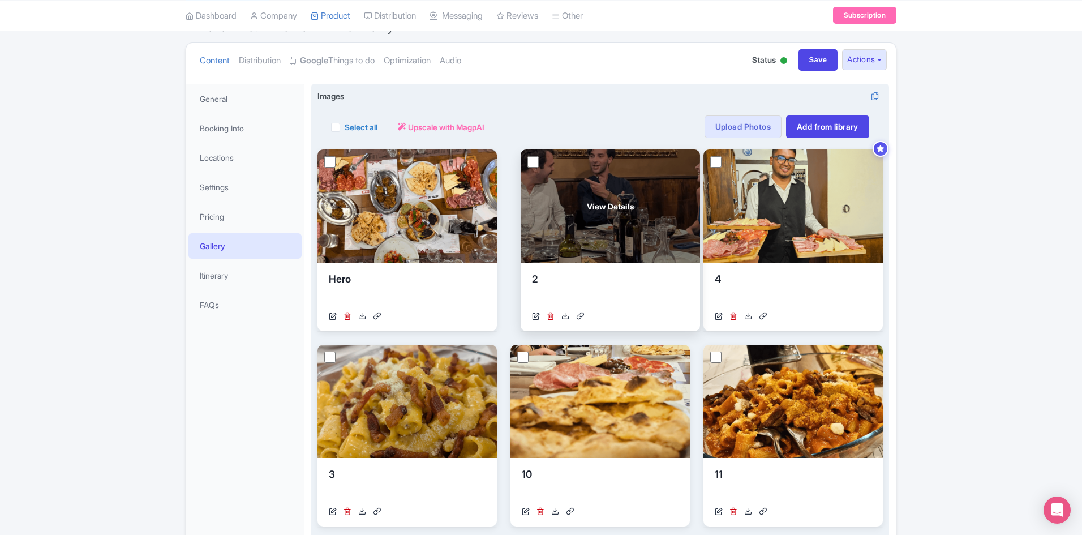
drag, startPoint x: 753, startPoint y: 228, endPoint x: 570, endPoint y: 228, distance: 182.8
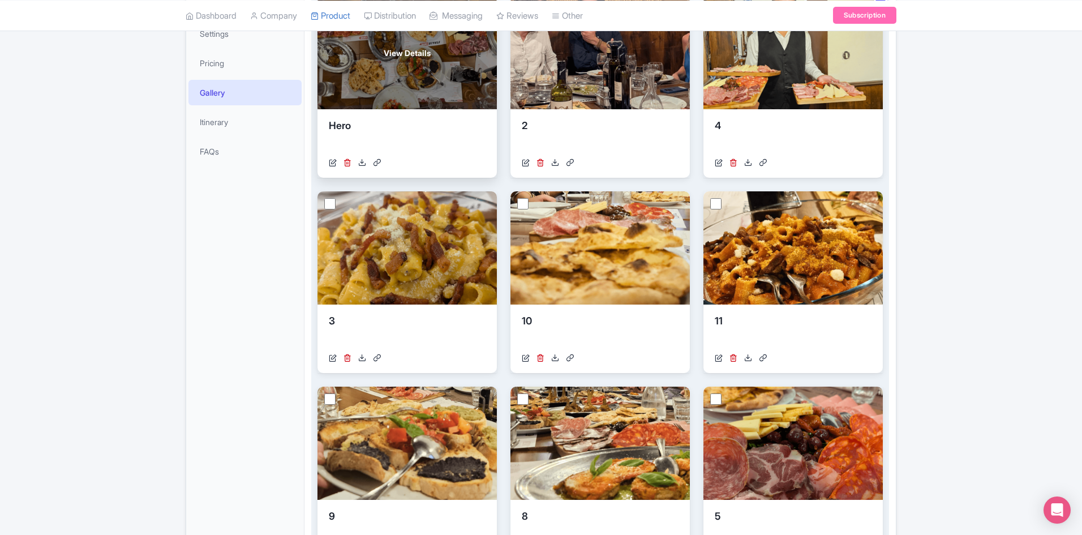
scroll to position [283, 0]
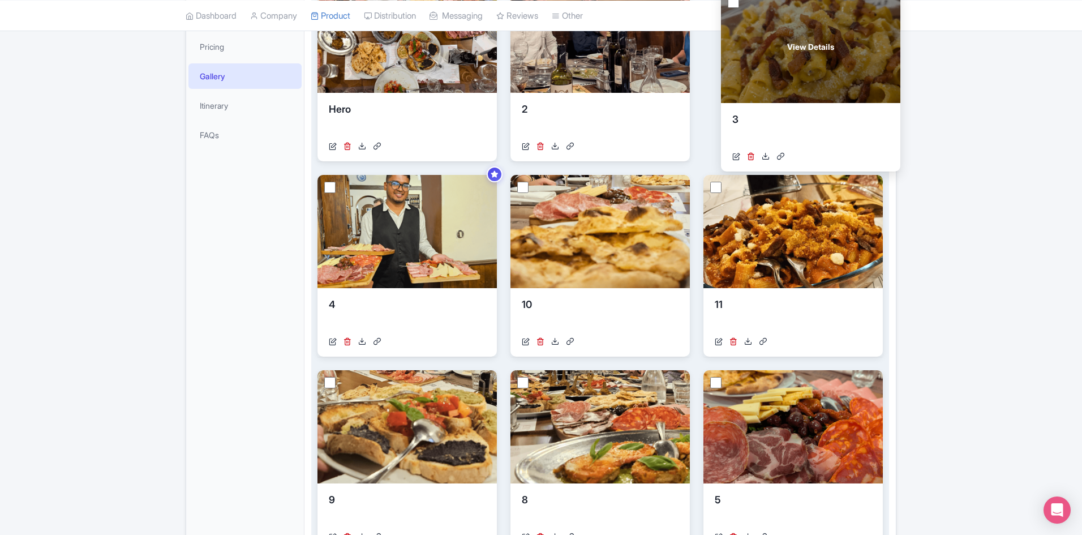
drag, startPoint x: 444, startPoint y: 235, endPoint x: 848, endPoint y: 50, distance: 444.0
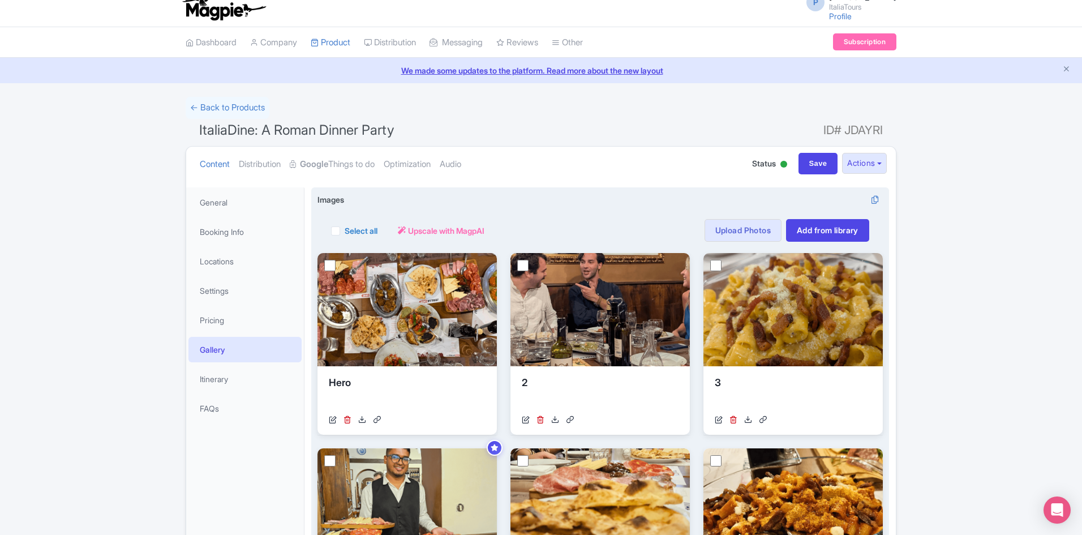
scroll to position [0, 0]
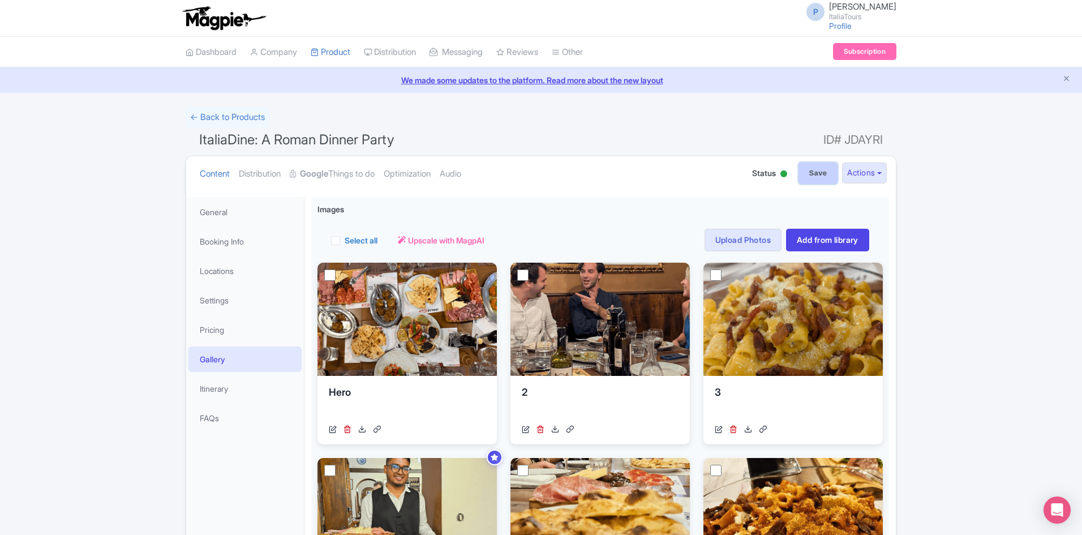
click at [808, 178] on input "Save" at bounding box center [819, 173] width 40 height 22
type input "Saving..."
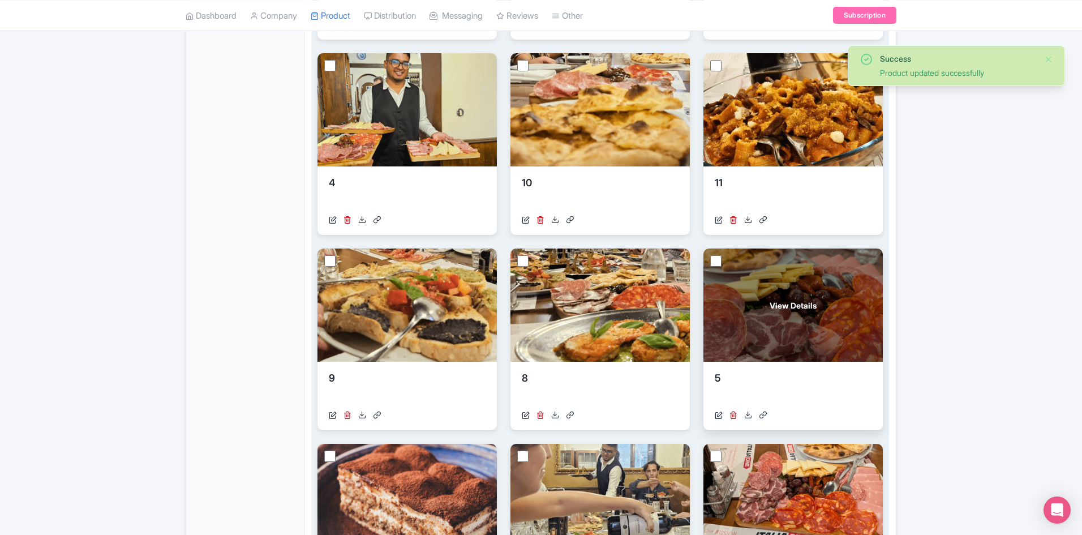
scroll to position [340, 0]
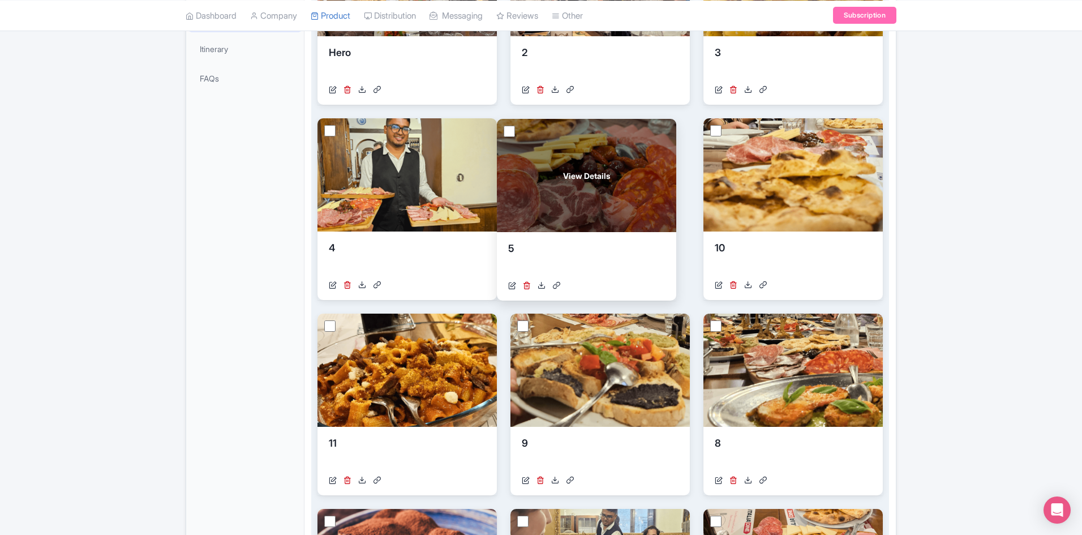
drag, startPoint x: 756, startPoint y: 372, endPoint x: 556, endPoint y: 178, distance: 278.2
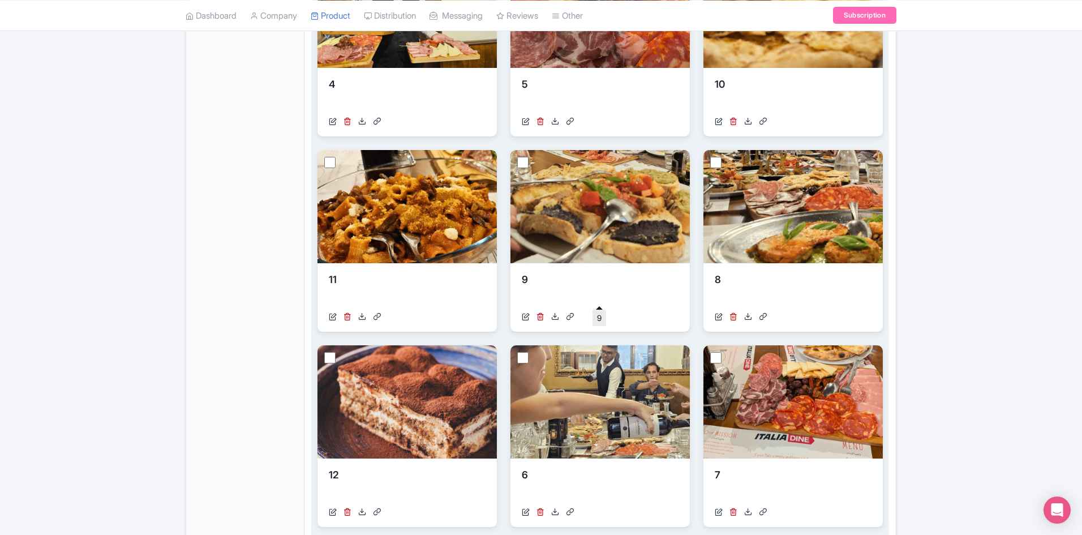
scroll to position [396, 0]
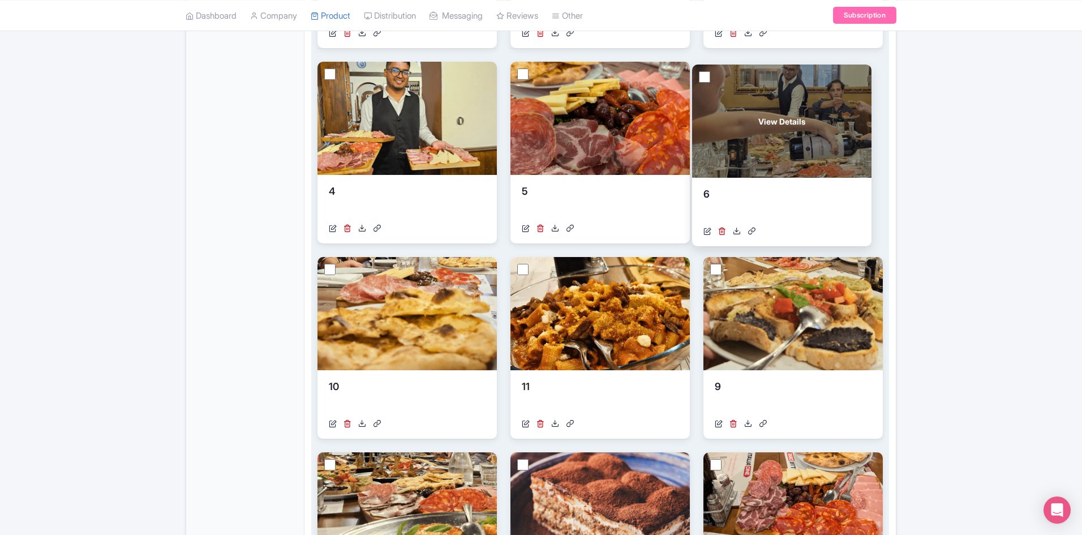
drag, startPoint x: 615, startPoint y: 482, endPoint x: 797, endPoint y: 95, distance: 428.2
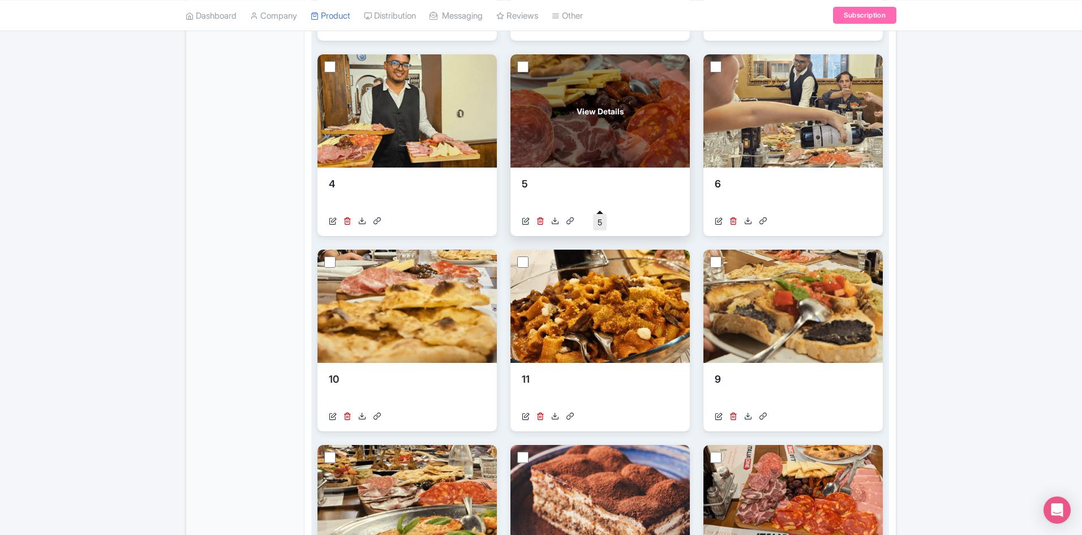
scroll to position [509, 0]
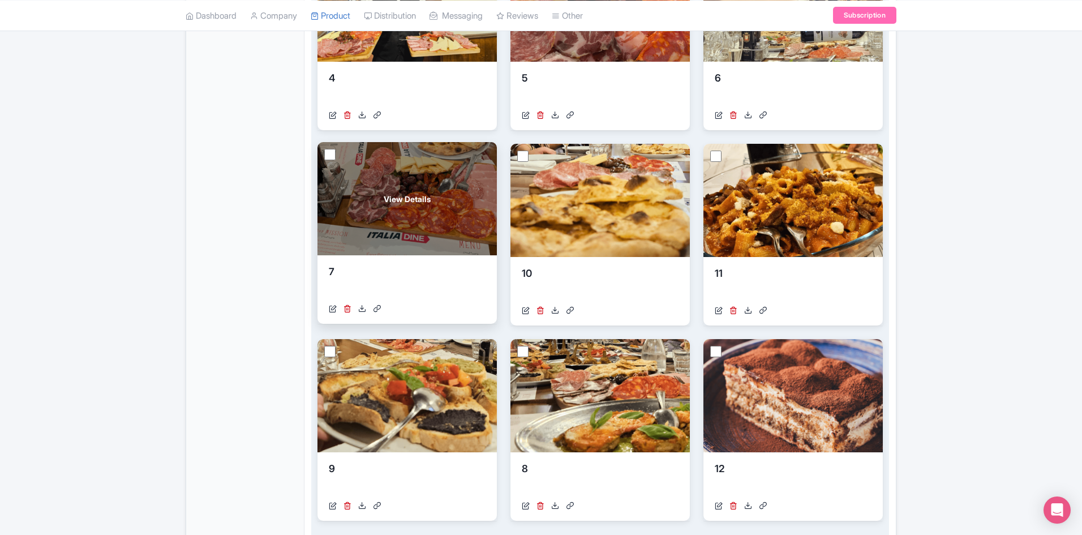
drag, startPoint x: 747, startPoint y: 368, endPoint x: 361, endPoint y: 171, distance: 433.3
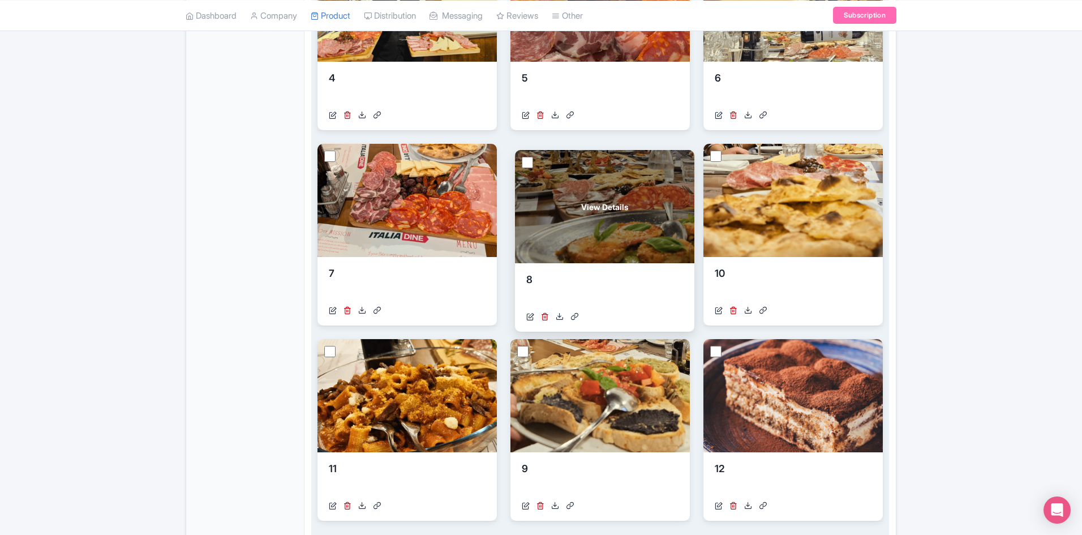
drag, startPoint x: 537, startPoint y: 407, endPoint x: 541, endPoint y: 218, distance: 189.1
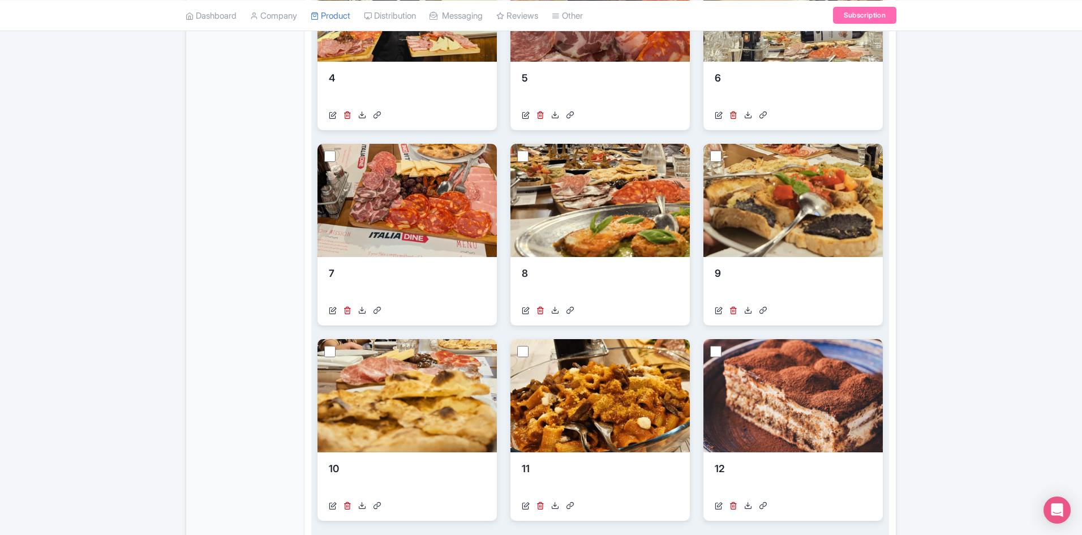
click at [959, 286] on div "Success Product updated successfully ← Back to Products ItaliaDine: A Roman Din…" at bounding box center [541, 120] width 1082 height 1046
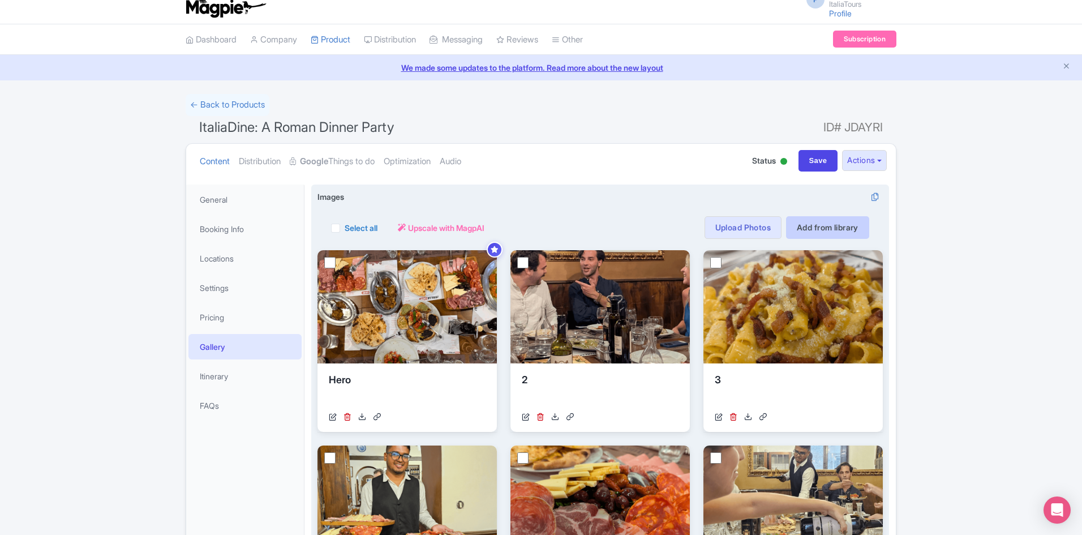
scroll to position [0, 0]
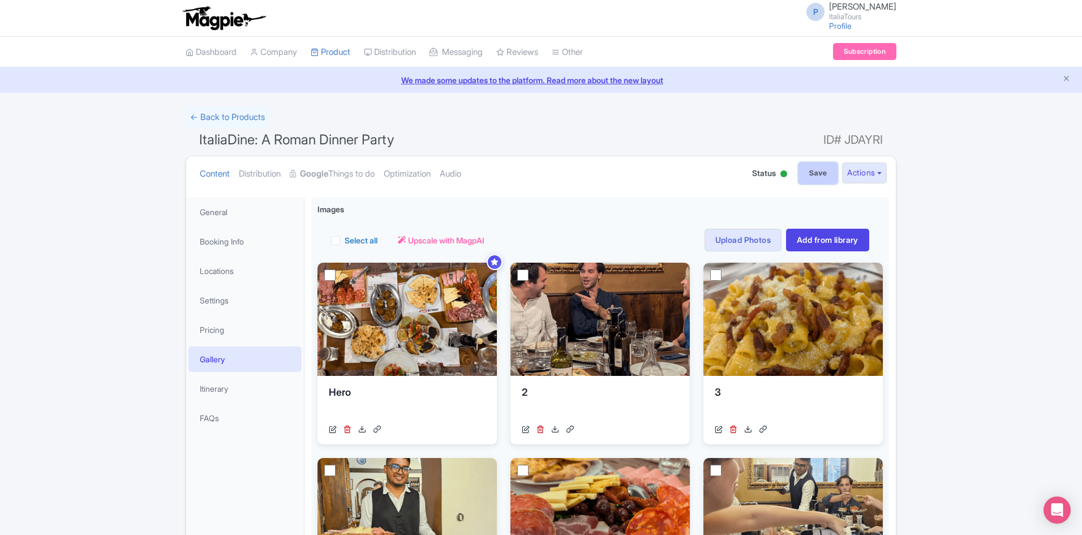
click at [825, 181] on input "Save" at bounding box center [819, 173] width 40 height 22
type input "Saving..."
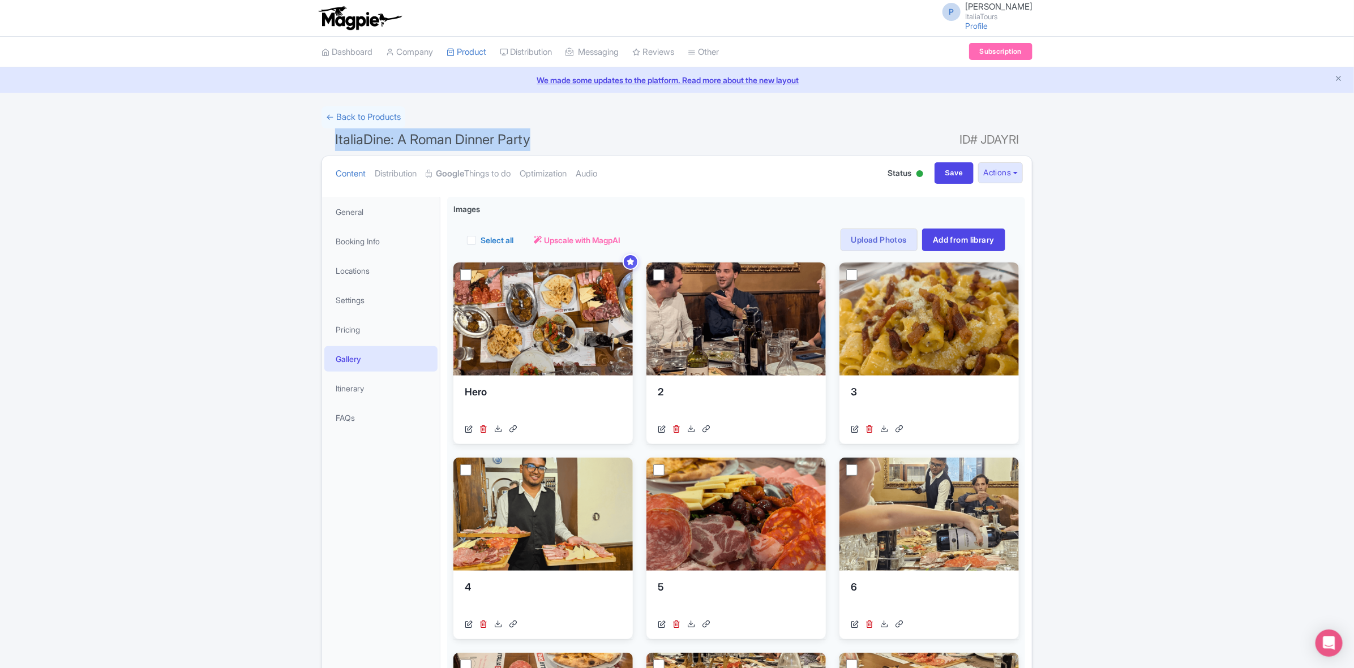
drag, startPoint x: 537, startPoint y: 139, endPoint x: 326, endPoint y: 132, distance: 210.7
click at [326, 132] on h1 "ItaliaDine: A Roman Dinner Party ID# JDAYRI" at bounding box center [676, 141] width 711 height 27
copy span "ItaliaDine: A Roman Dinner Party"
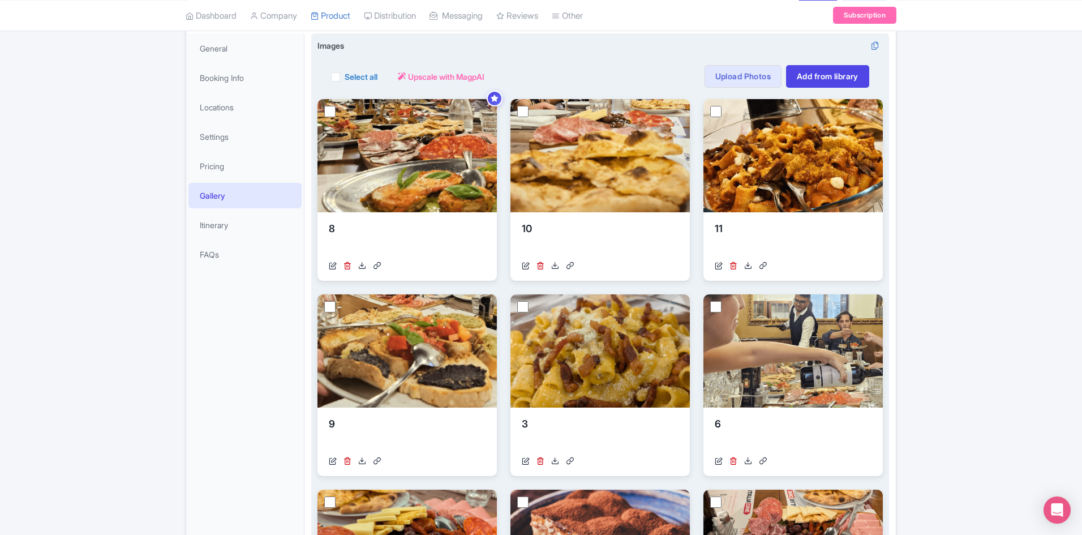
scroll to position [170, 0]
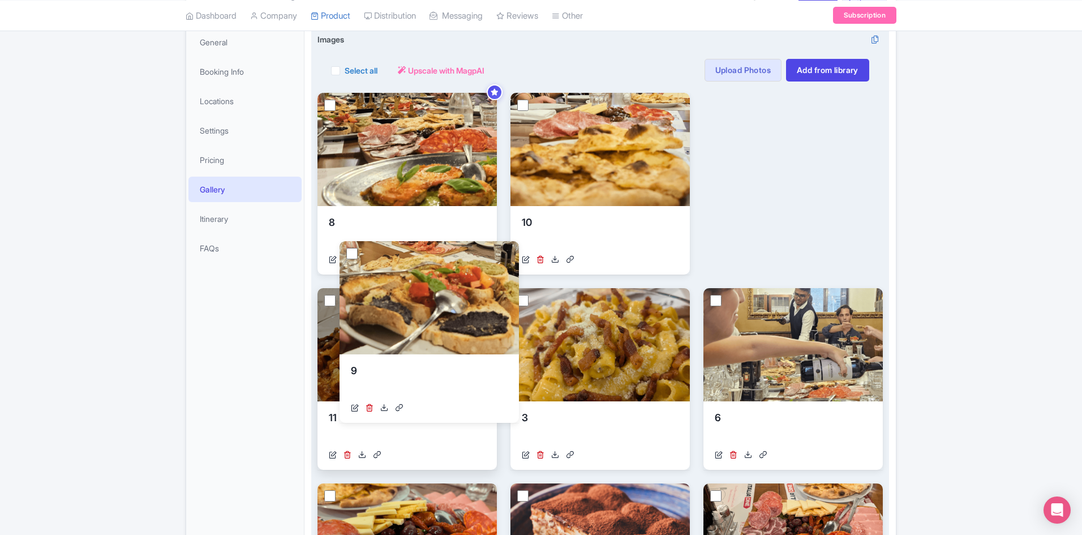
drag, startPoint x: 445, startPoint y: 373, endPoint x: 465, endPoint y: 346, distance: 33.2
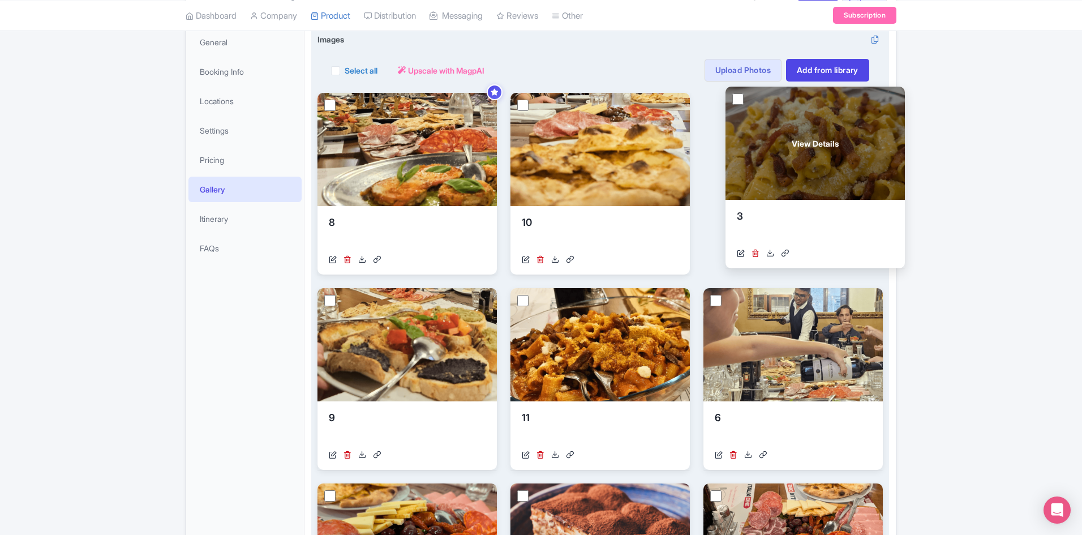
drag, startPoint x: 573, startPoint y: 398, endPoint x: 788, endPoint y: 196, distance: 294.7
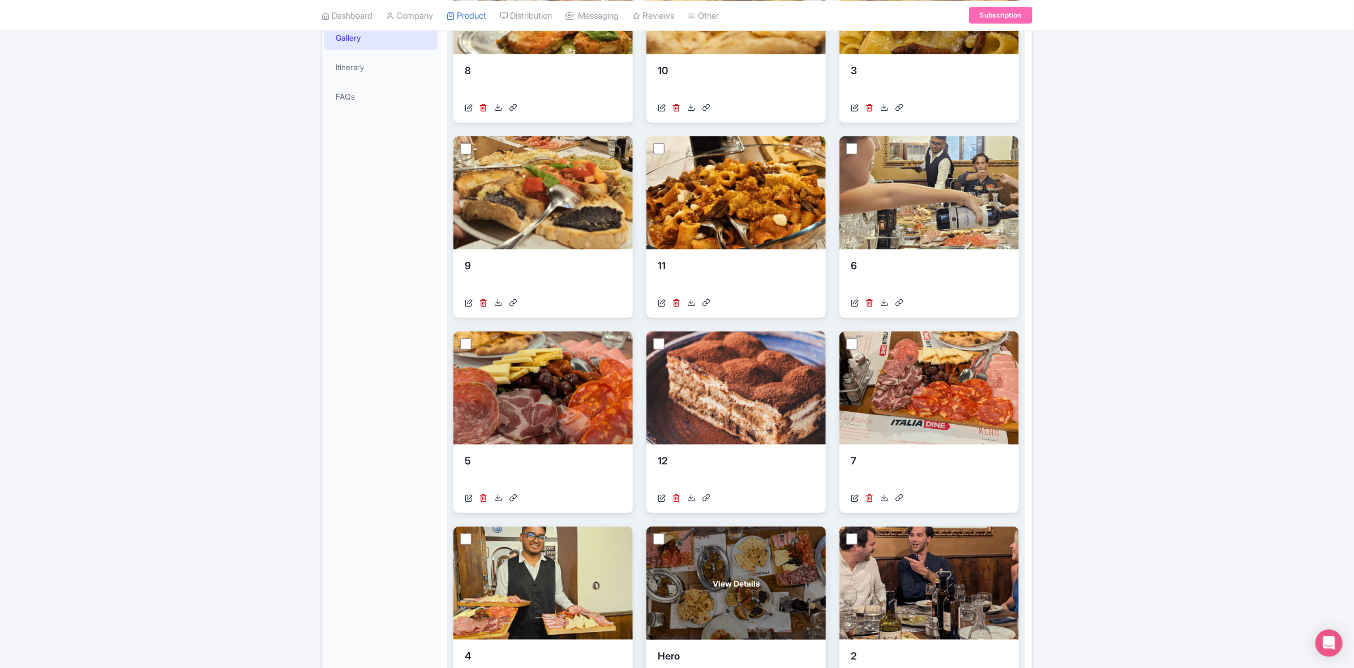
scroll to position [297, 0]
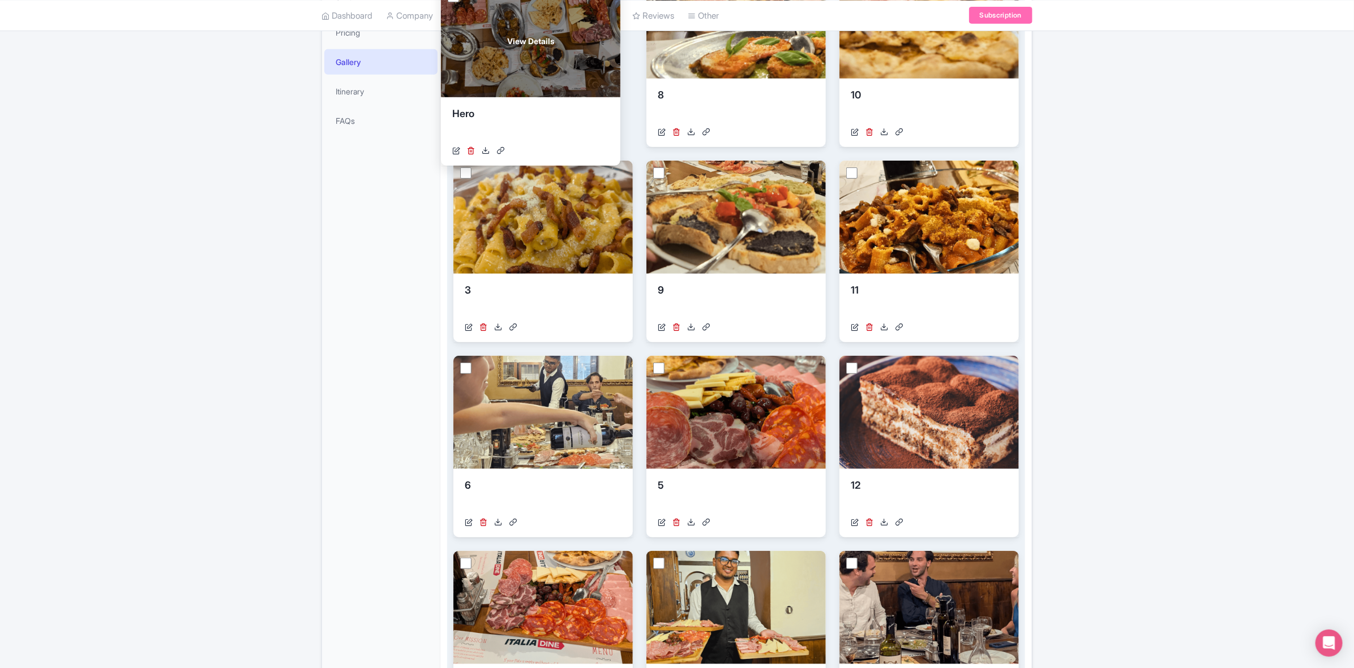
drag, startPoint x: 737, startPoint y: 607, endPoint x: 532, endPoint y: 40, distance: 603.2
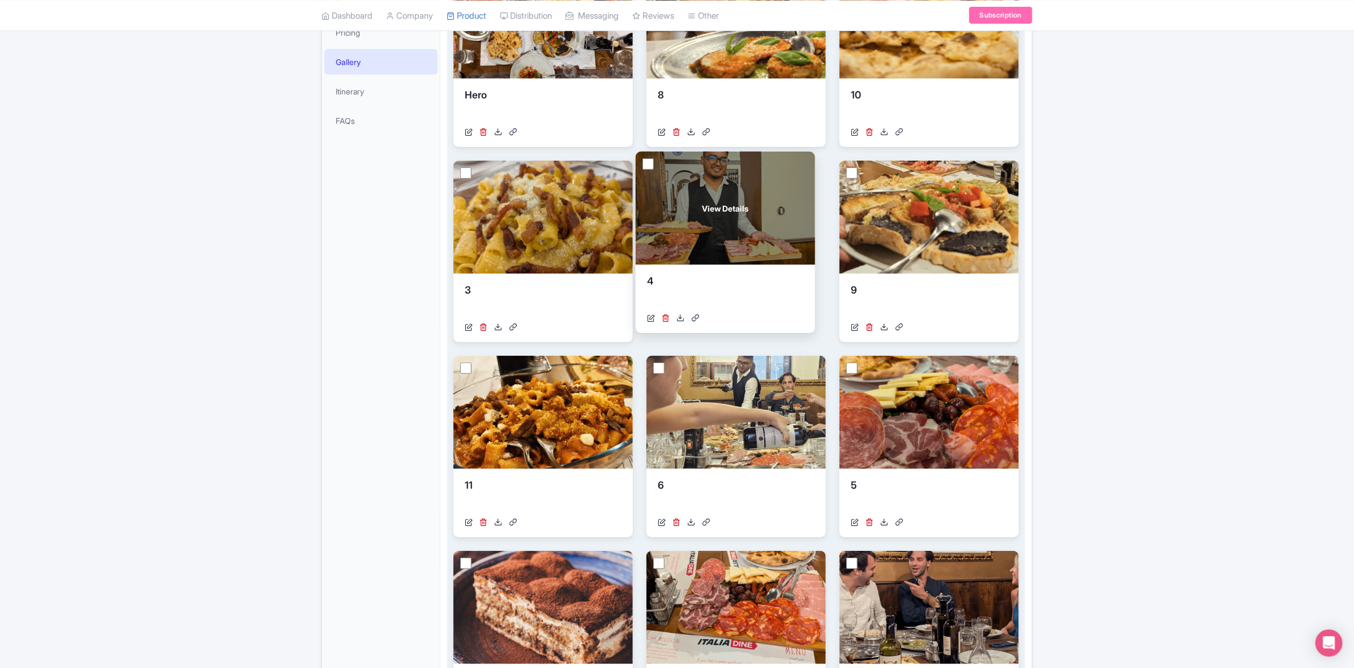
drag, startPoint x: 717, startPoint y: 598, endPoint x: 706, endPoint y: 199, distance: 399.7
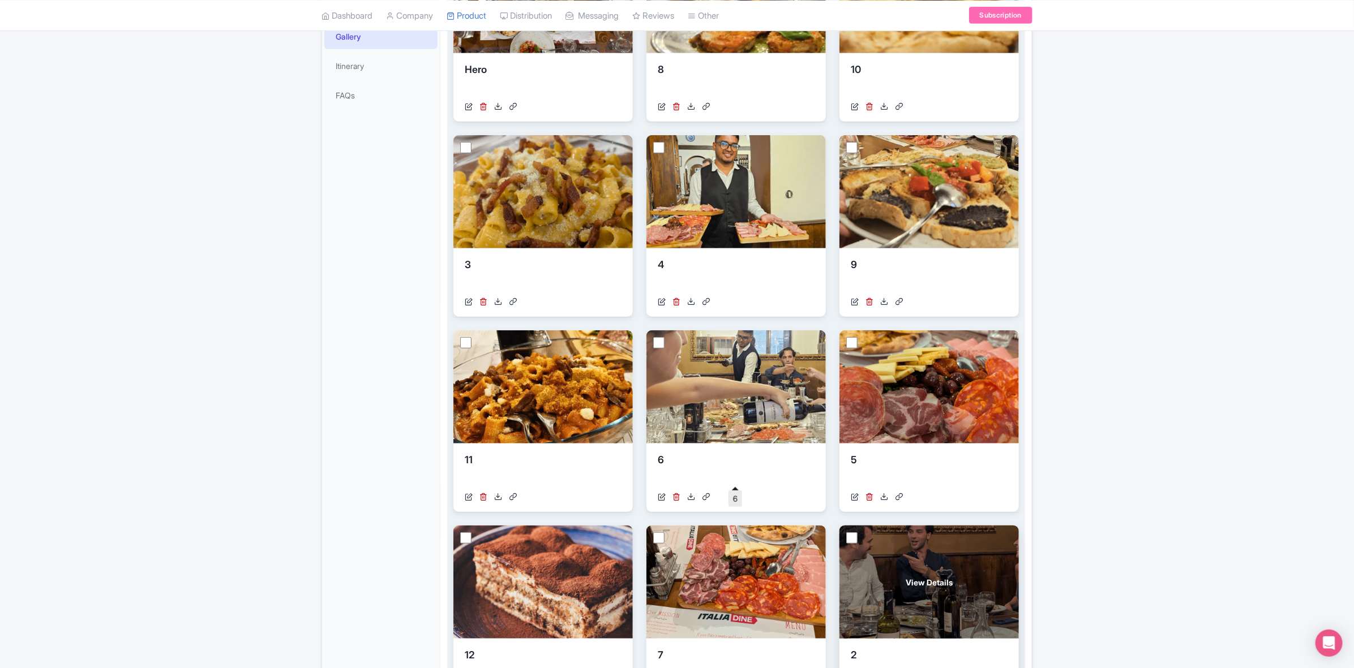
scroll to position [226, 0]
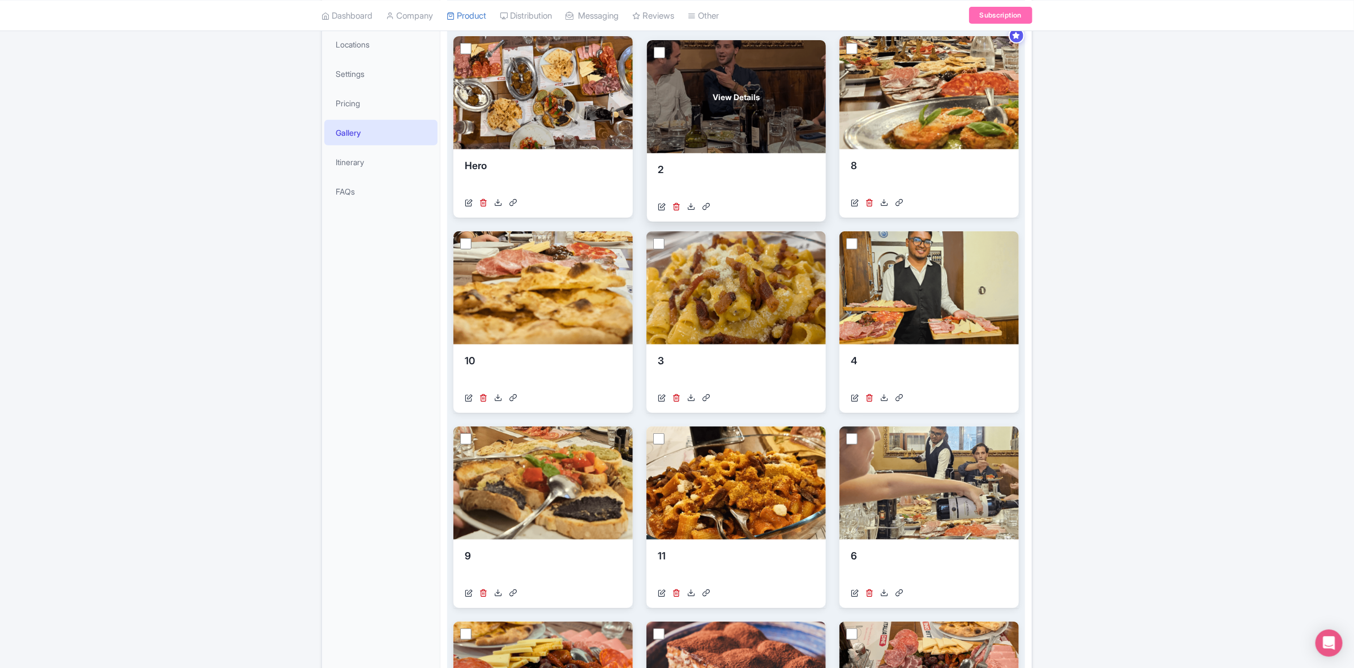
drag, startPoint x: 885, startPoint y: 637, endPoint x: 695, endPoint y: 55, distance: 611.9
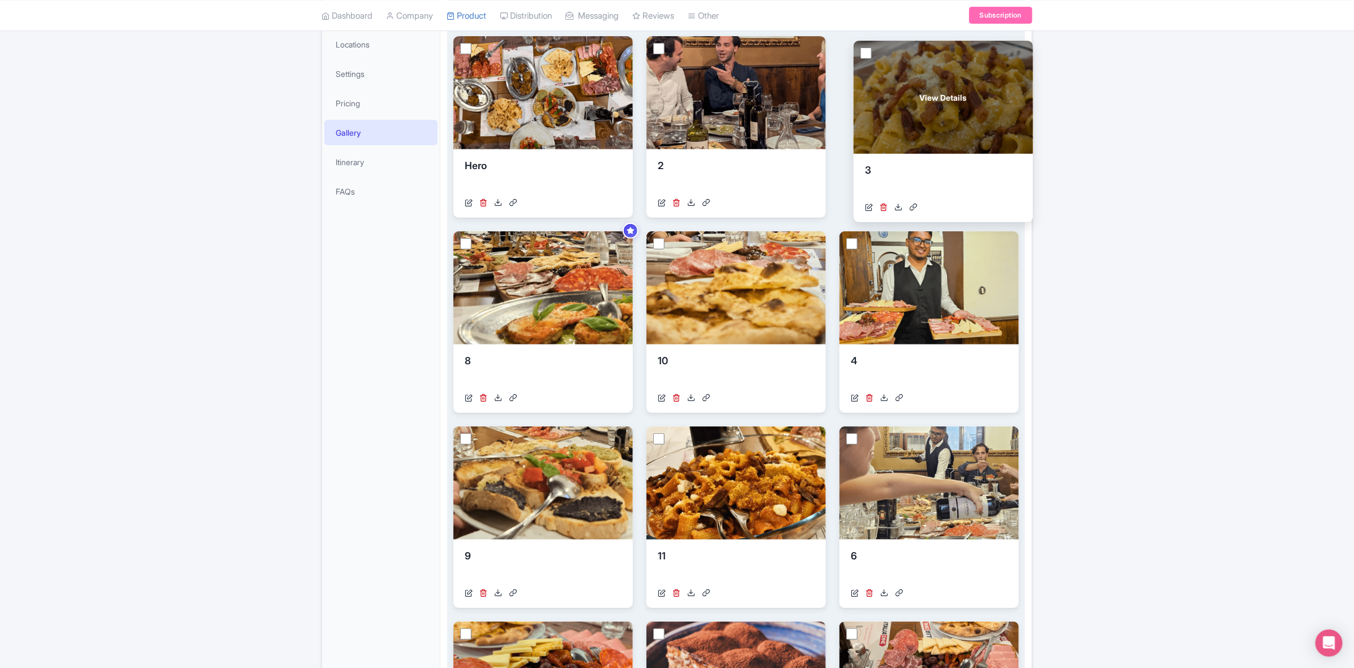
drag, startPoint x: 675, startPoint y: 291, endPoint x: 865, endPoint y: 119, distance: 256.4
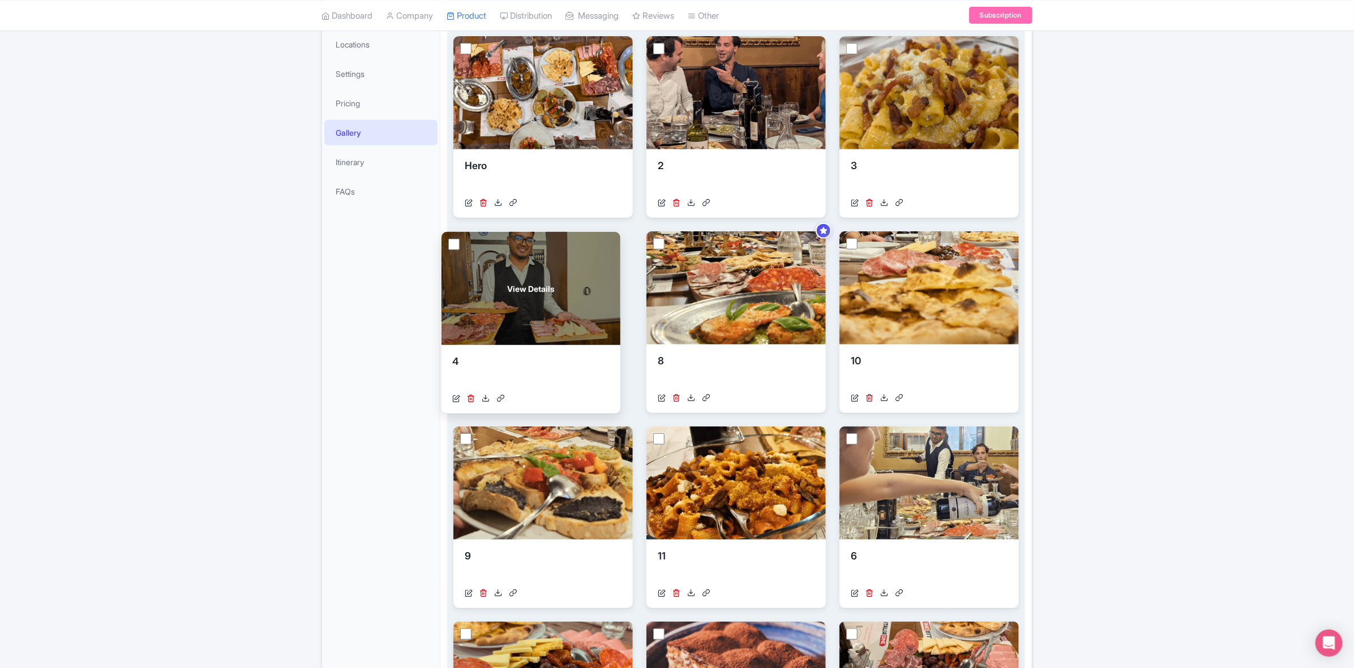
drag, startPoint x: 862, startPoint y: 306, endPoint x: 512, endPoint y: 303, distance: 349.8
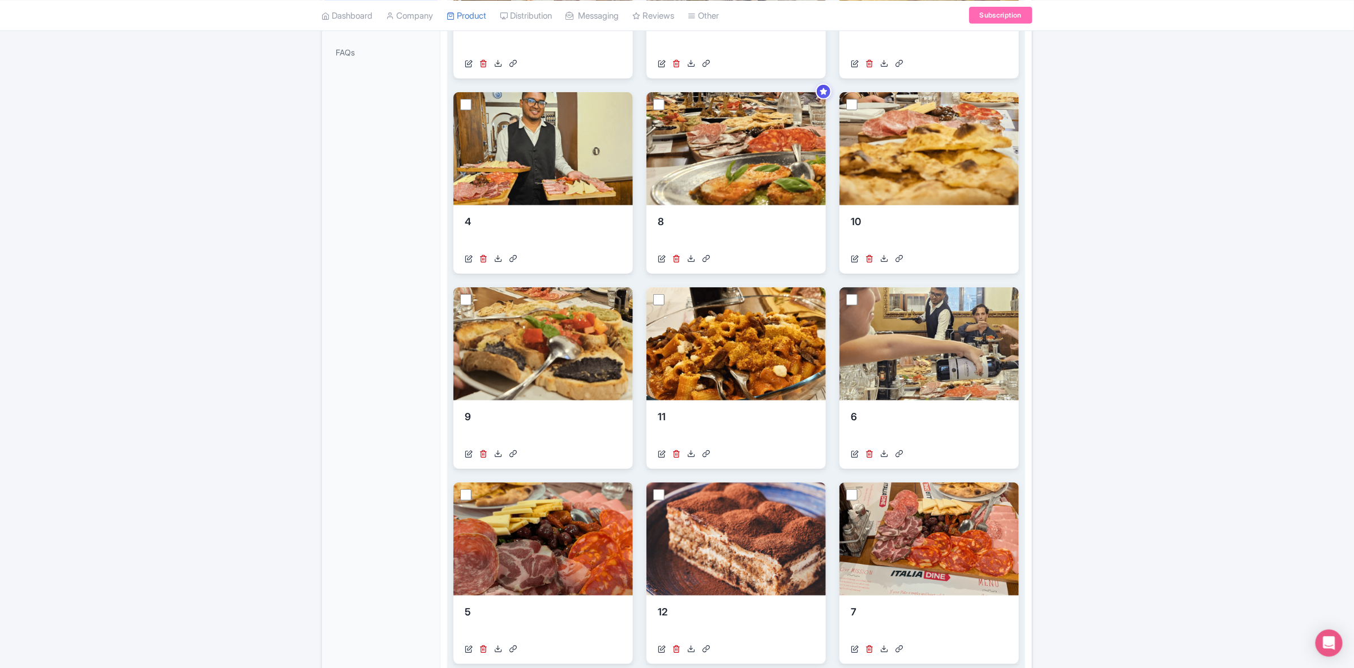
scroll to position [368, 0]
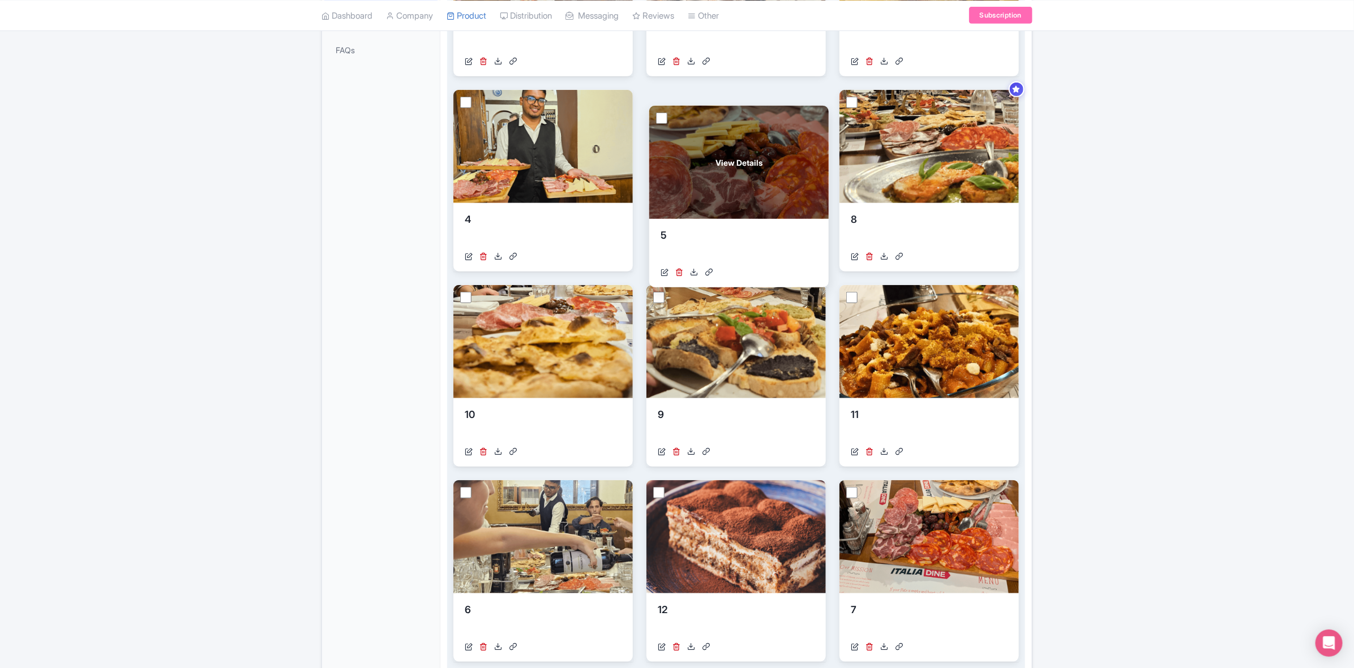
drag, startPoint x: 584, startPoint y: 524, endPoint x: 793, endPoint y: 128, distance: 447.4
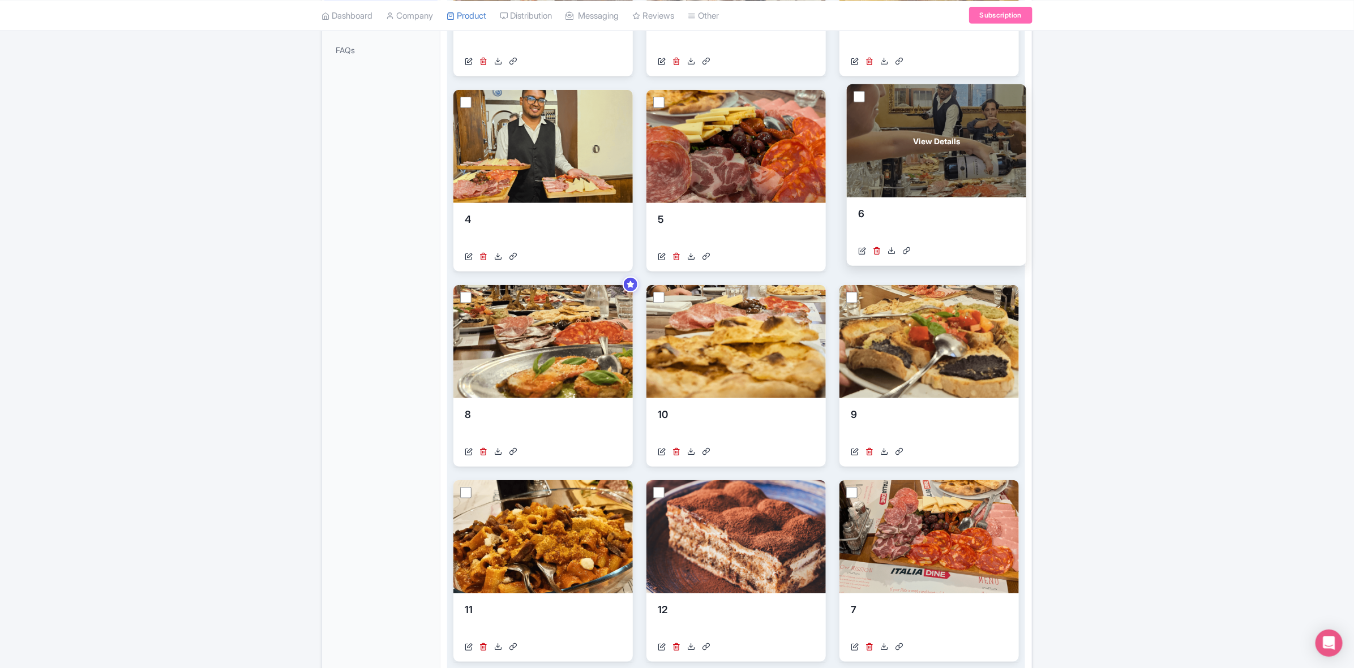
drag, startPoint x: 586, startPoint y: 545, endPoint x: 980, endPoint y: 149, distance: 558.3
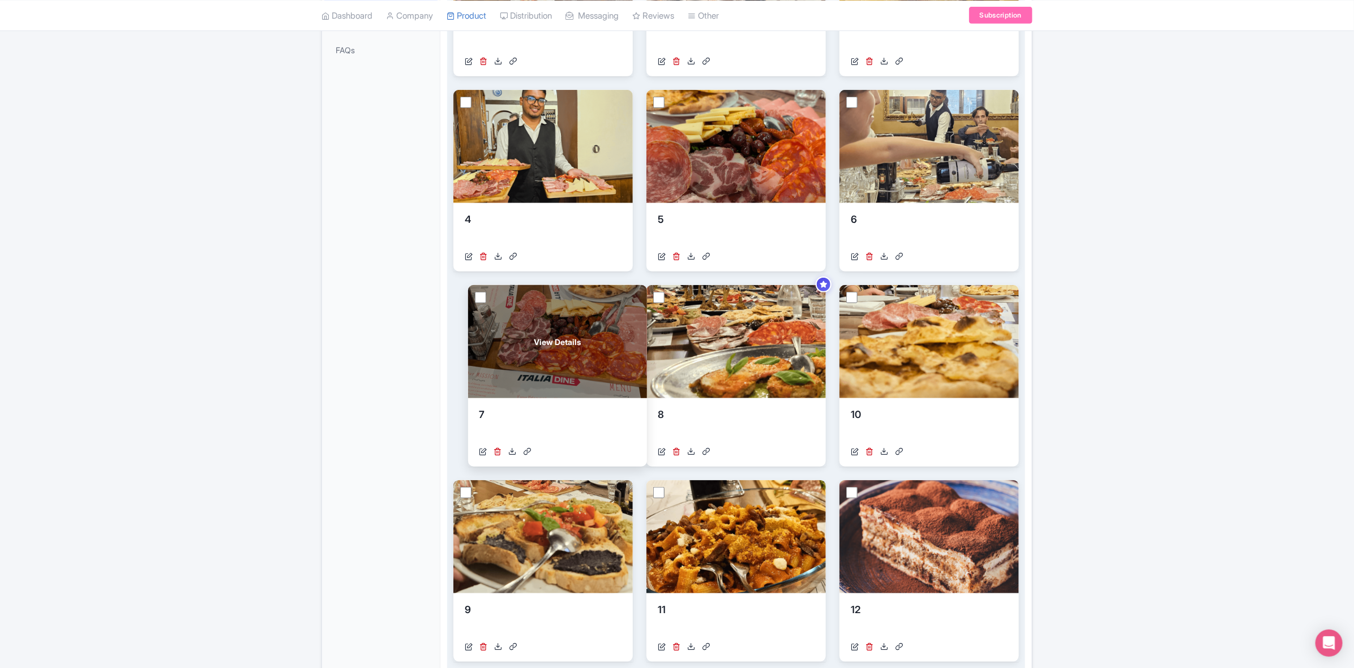
drag, startPoint x: 938, startPoint y: 562, endPoint x: 565, endPoint y: 366, distance: 422.0
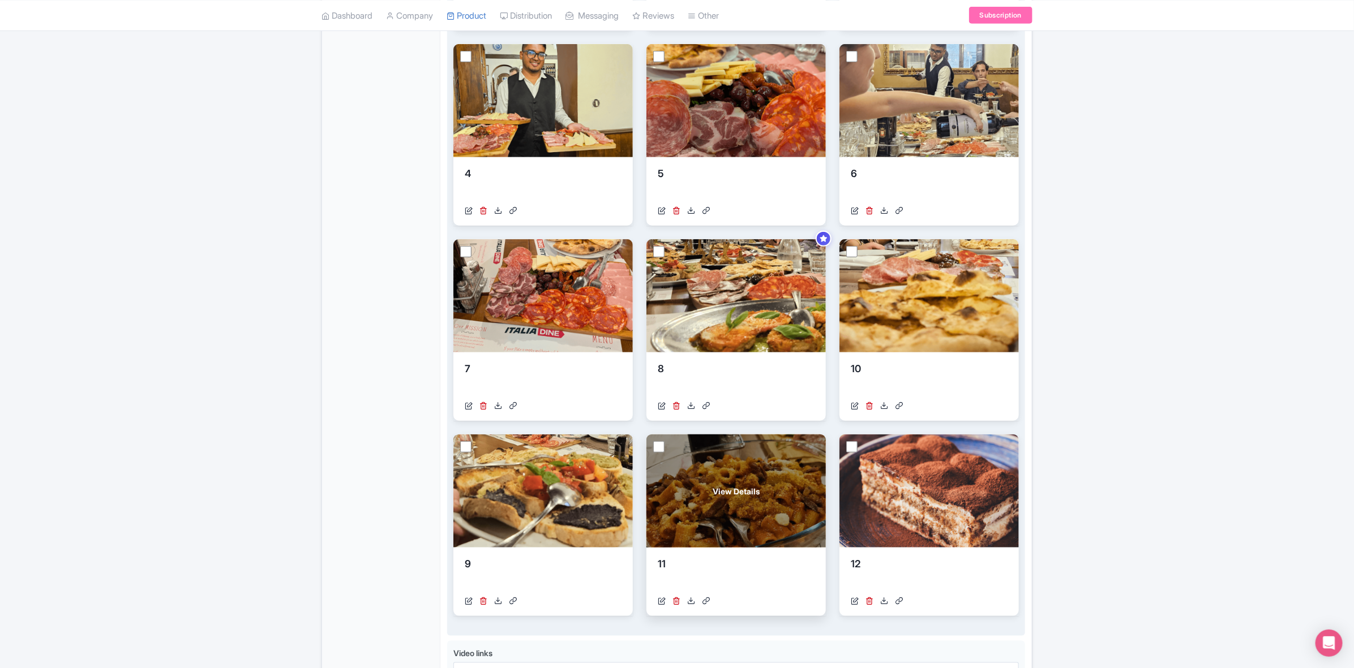
scroll to position [439, 0]
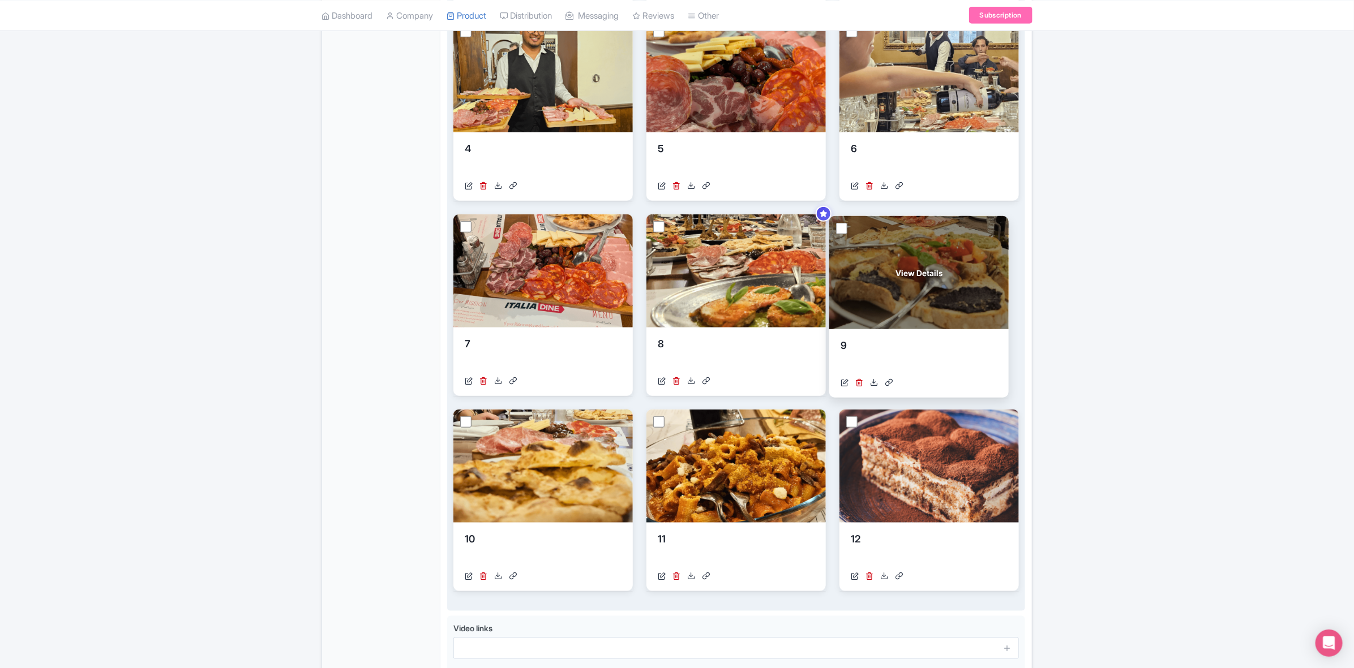
drag, startPoint x: 535, startPoint y: 457, endPoint x: 911, endPoint y: 264, distance: 422.7
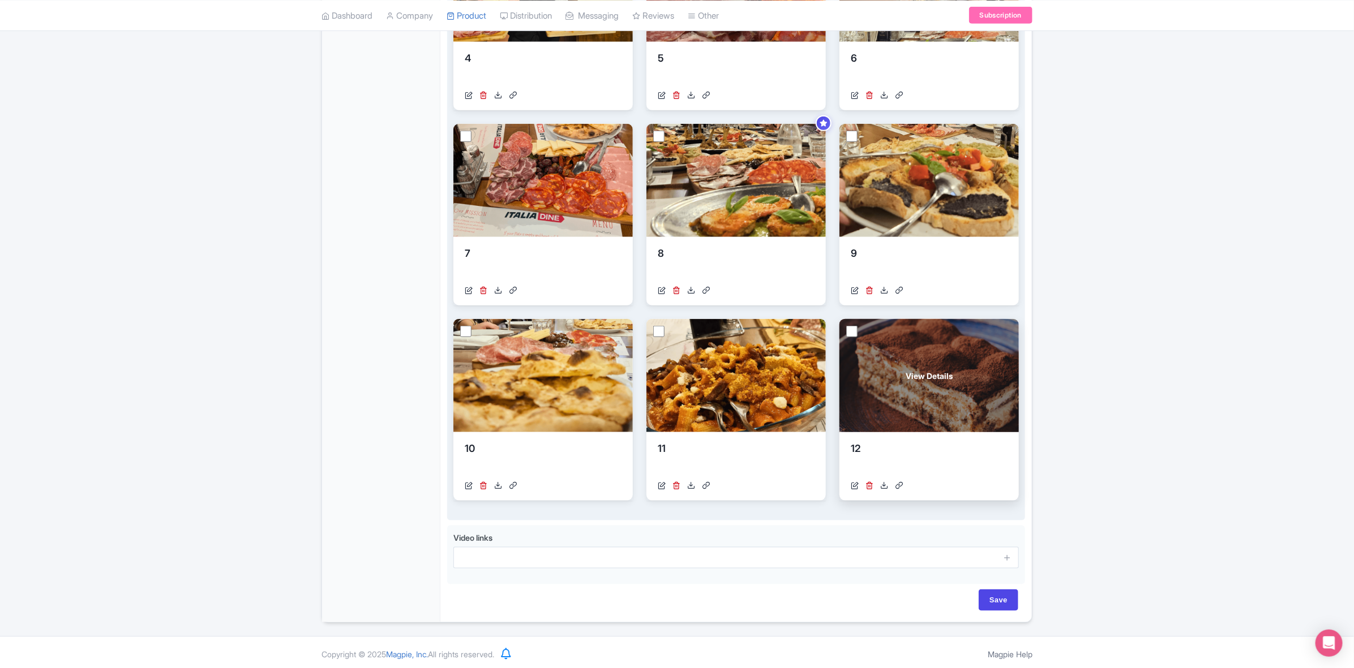
scroll to position [534, 0]
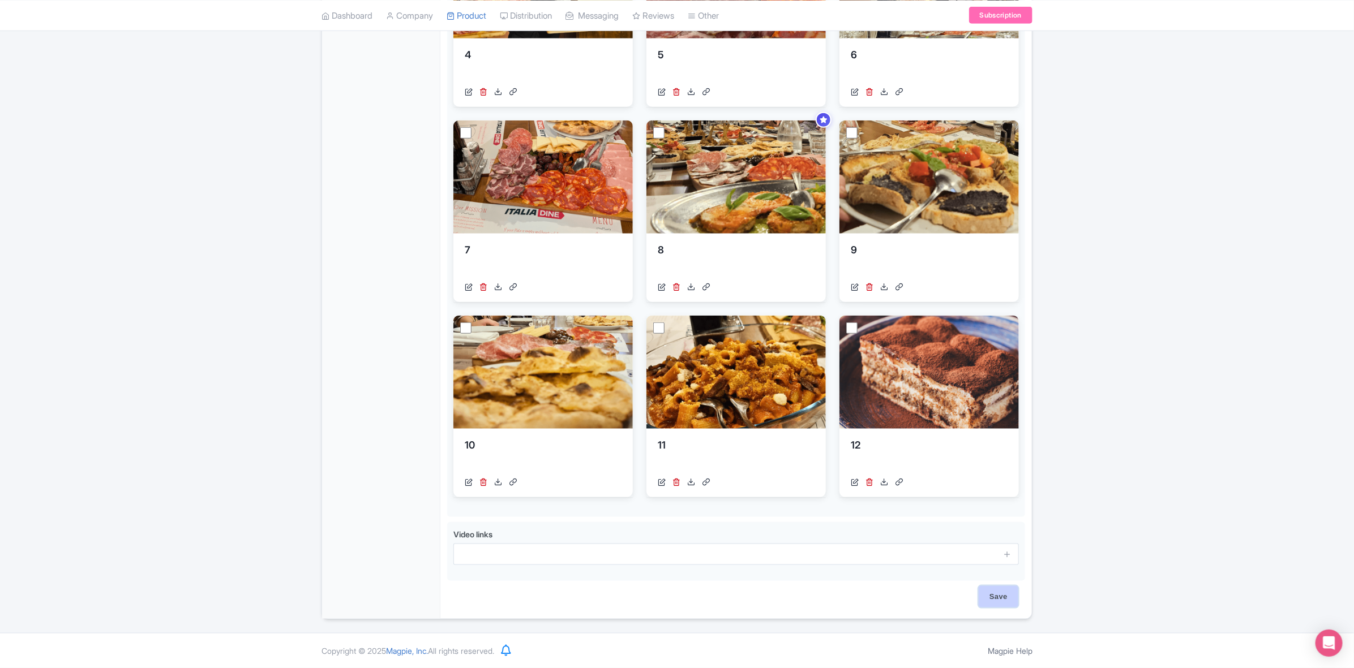
click at [994, 534] on input "Save" at bounding box center [999, 597] width 40 height 22
type input "Saving..."
